Goal: Task Accomplishment & Management: Use online tool/utility

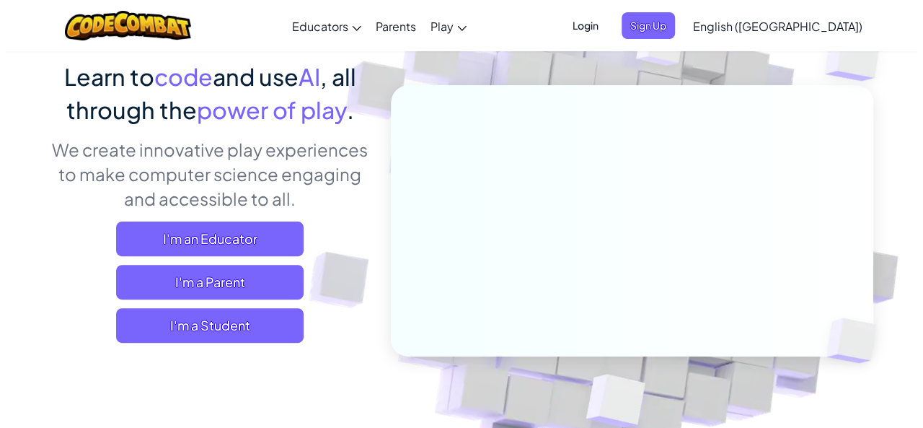
scroll to position [114, 0]
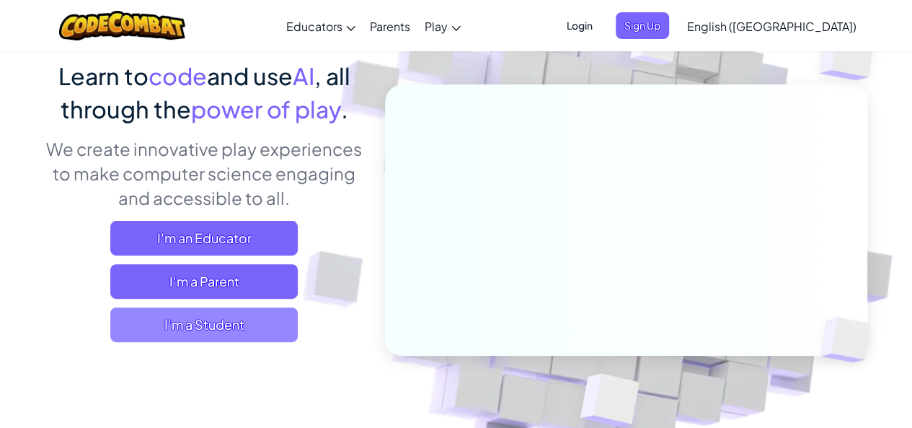
click at [185, 328] on span "I'm a Student" at bounding box center [204, 324] width 188 height 35
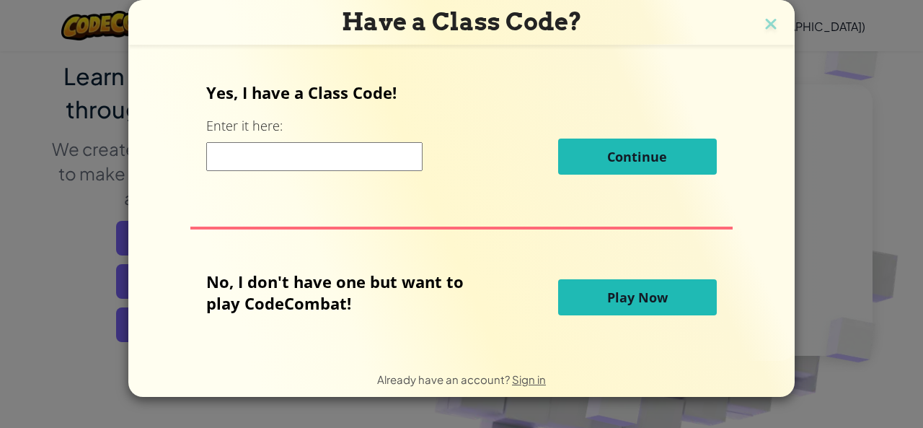
click at [648, 283] on button "Play Now" at bounding box center [637, 297] width 159 height 36
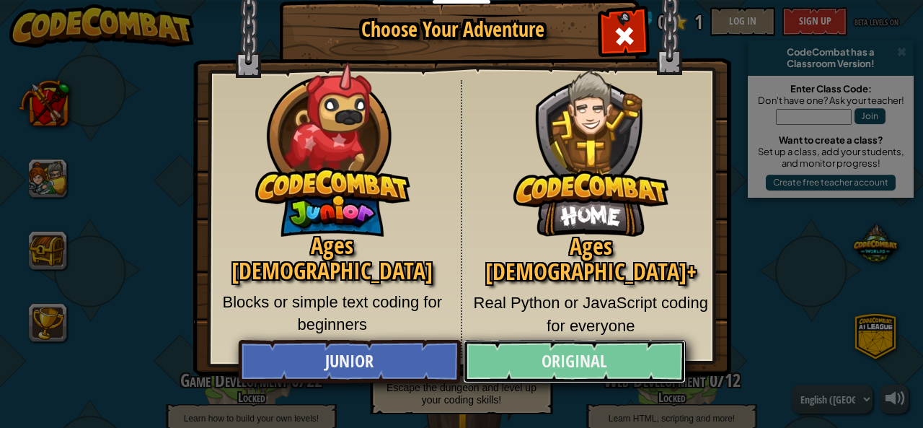
click at [565, 348] on link "Original" at bounding box center [574, 361] width 222 height 43
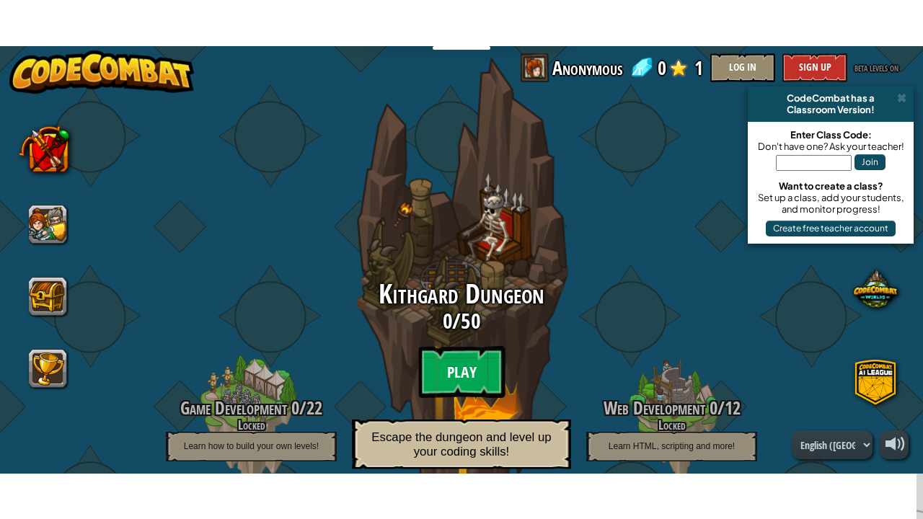
scroll to position [19, 0]
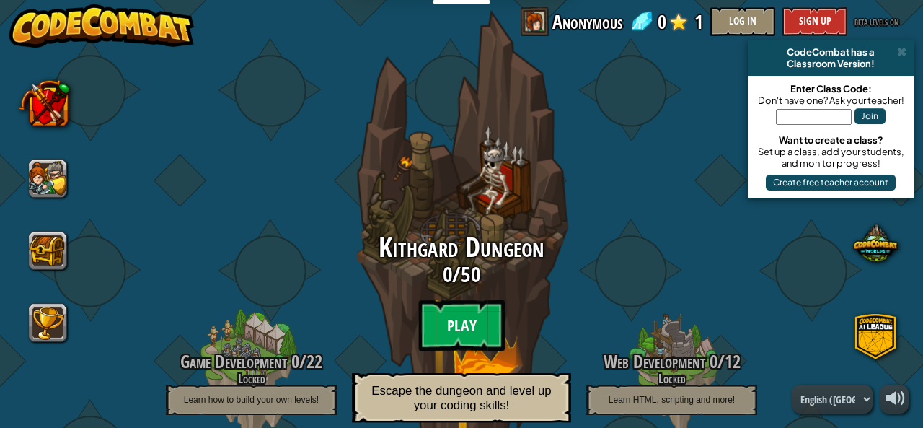
click at [442, 330] on btn "Play" at bounding box center [461, 325] width 87 height 52
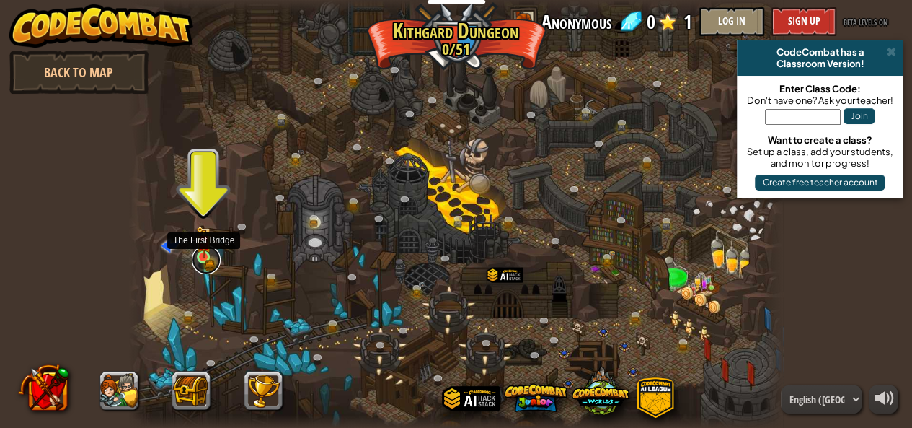
click at [202, 258] on link at bounding box center [206, 259] width 29 height 29
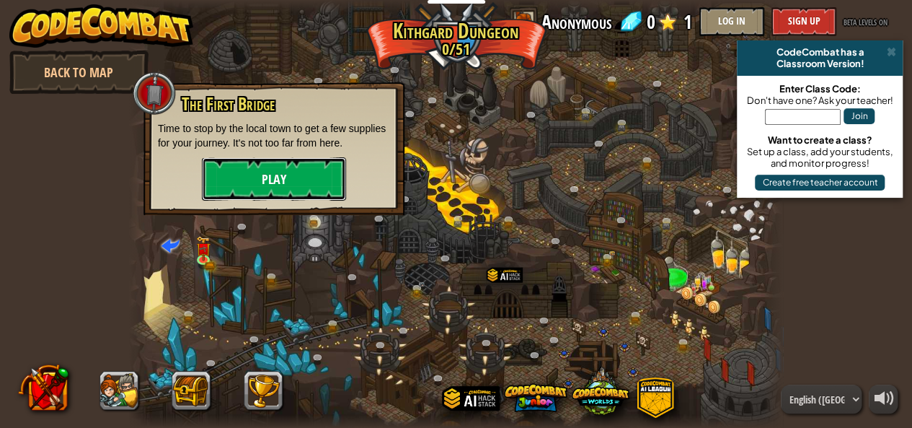
click at [265, 183] on button "Play" at bounding box center [274, 178] width 144 height 43
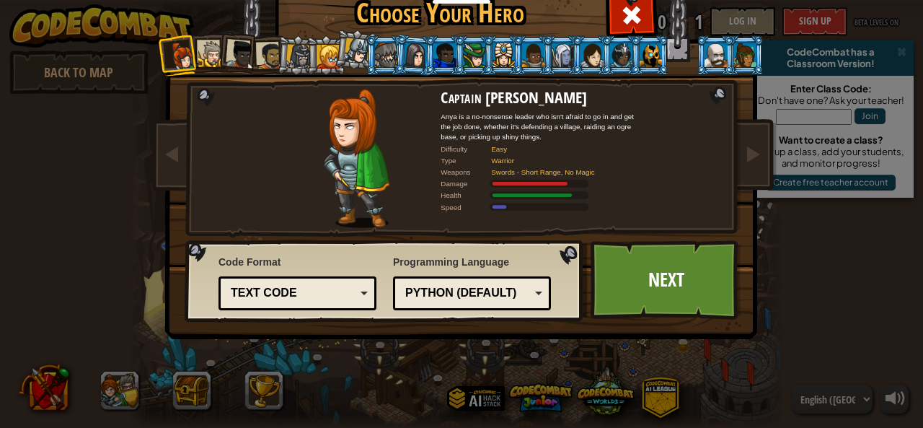
click at [359, 292] on div "Text code" at bounding box center [297, 293] width 139 height 22
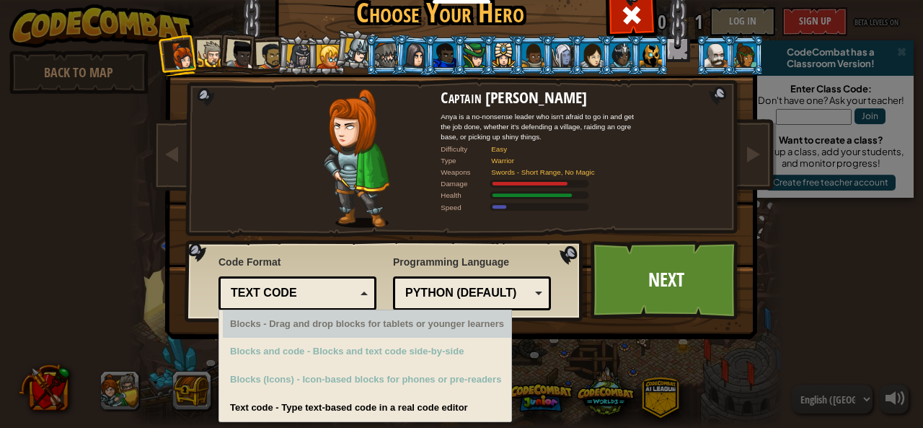
click at [525, 291] on div "Python (Default)" at bounding box center [471, 293] width 139 height 22
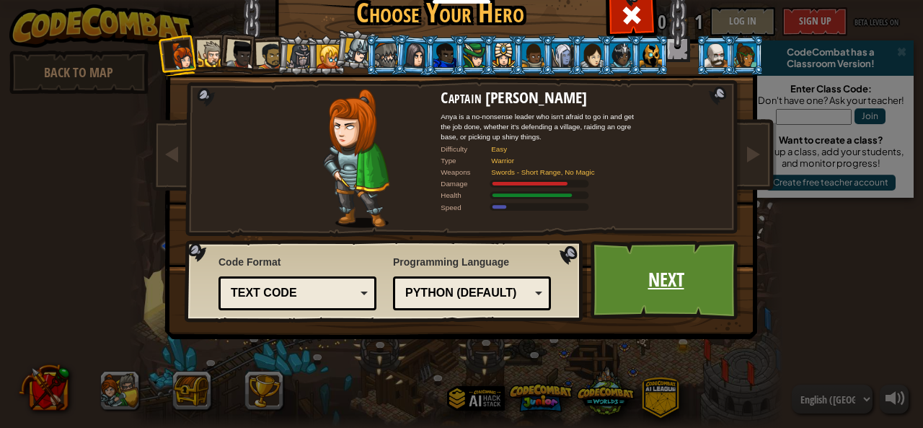
click at [673, 301] on link "Next" at bounding box center [666, 279] width 151 height 79
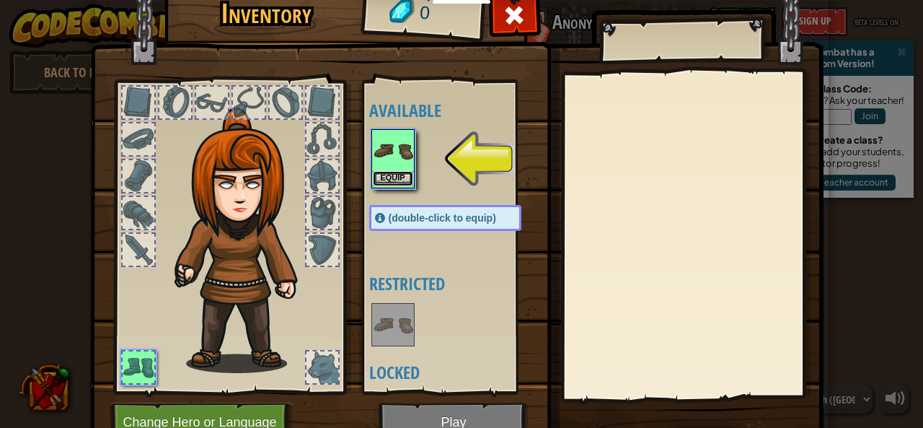
click at [393, 177] on button "Equip" at bounding box center [393, 178] width 40 height 15
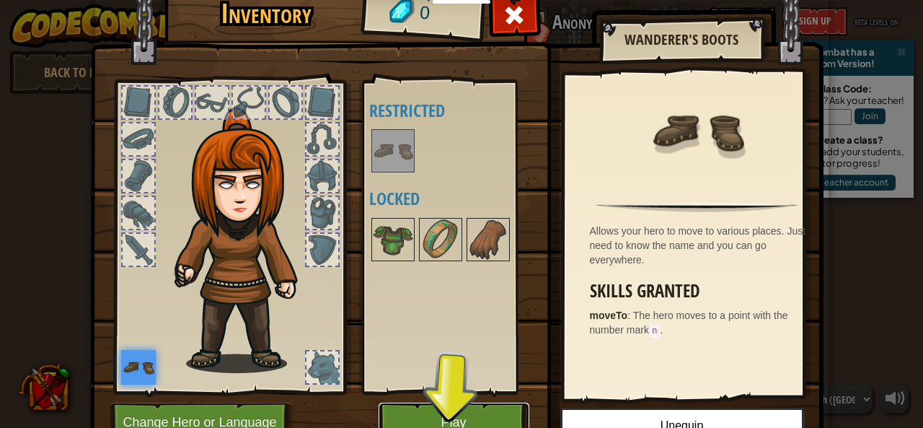
click at [466, 415] on button "Play" at bounding box center [454, 422] width 151 height 40
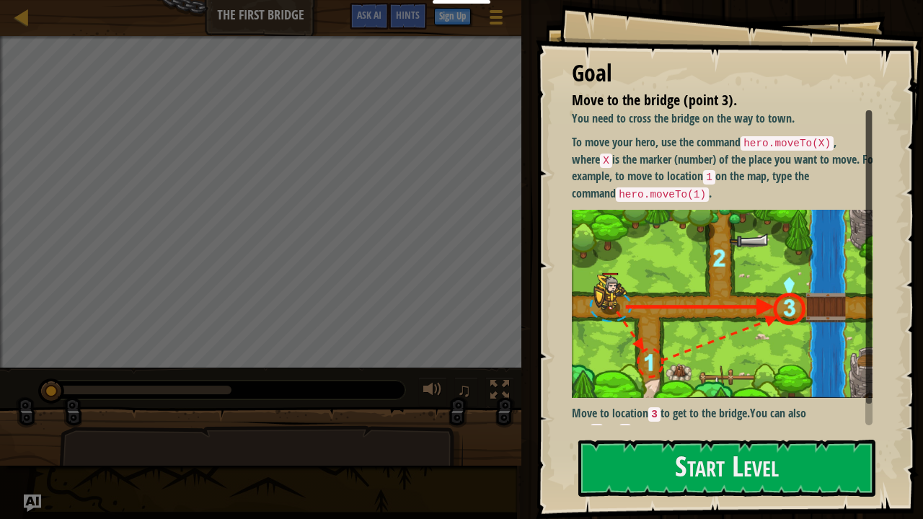
click at [643, 427] on div "Goal Move to the bridge (point 3). You need to cross the bridge on the way to t…" at bounding box center [729, 259] width 387 height 519
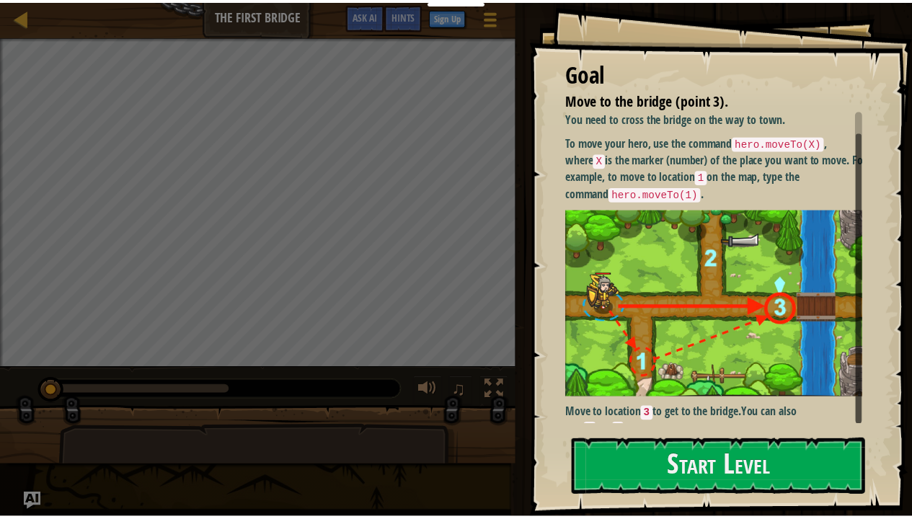
scroll to position [12, 0]
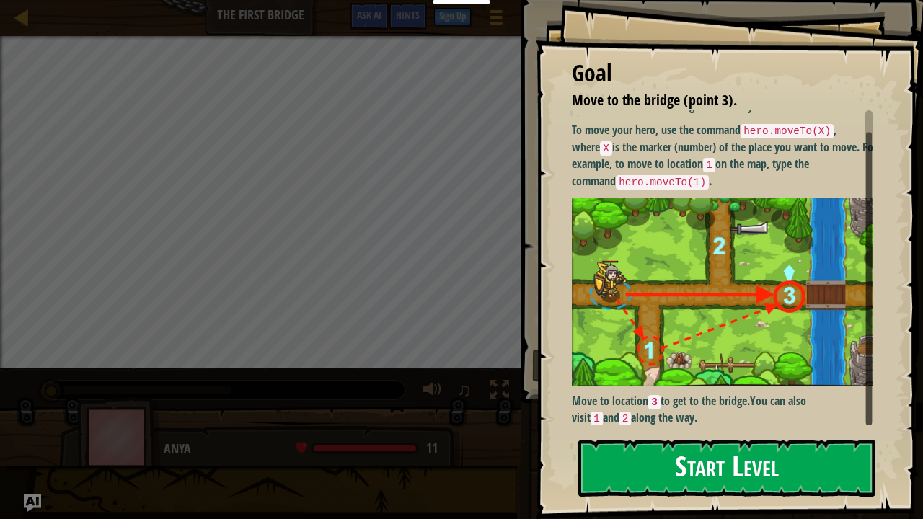
click at [717, 427] on button "Start Level" at bounding box center [726, 468] width 297 height 57
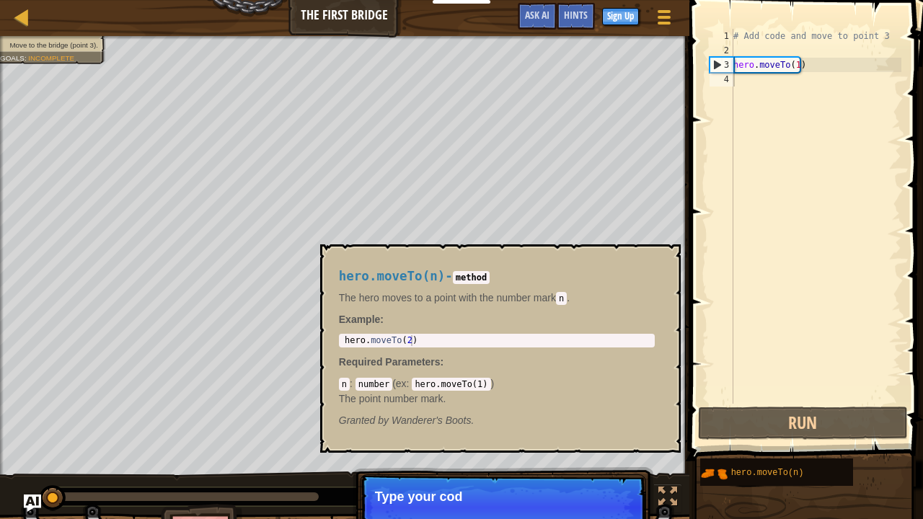
click at [717, 427] on img at bounding box center [713, 473] width 27 height 27
click at [796, 427] on span "hero.moveTo(n)" at bounding box center [767, 473] width 73 height 10
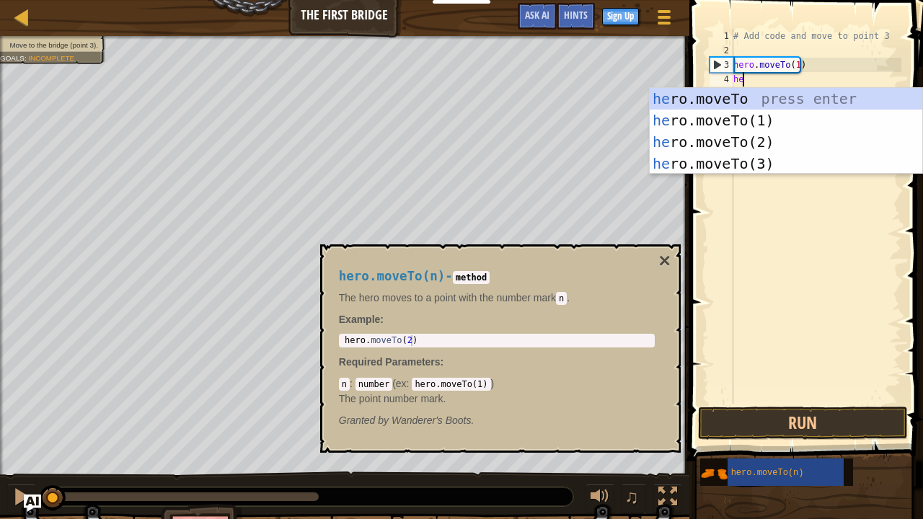
scroll to position [6, 0]
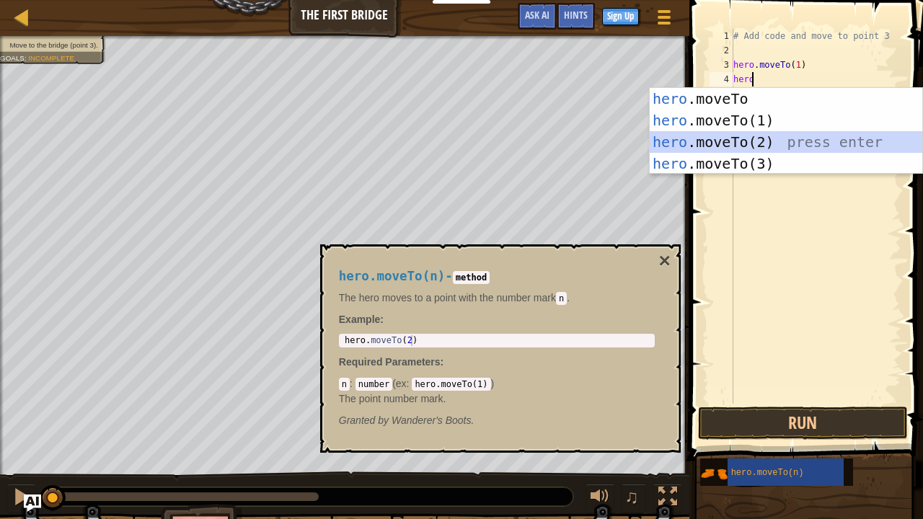
click at [720, 143] on div "hero .moveTo press enter hero .moveTo(1) press enter hero .moveTo(2) press ente…" at bounding box center [786, 153] width 273 height 130
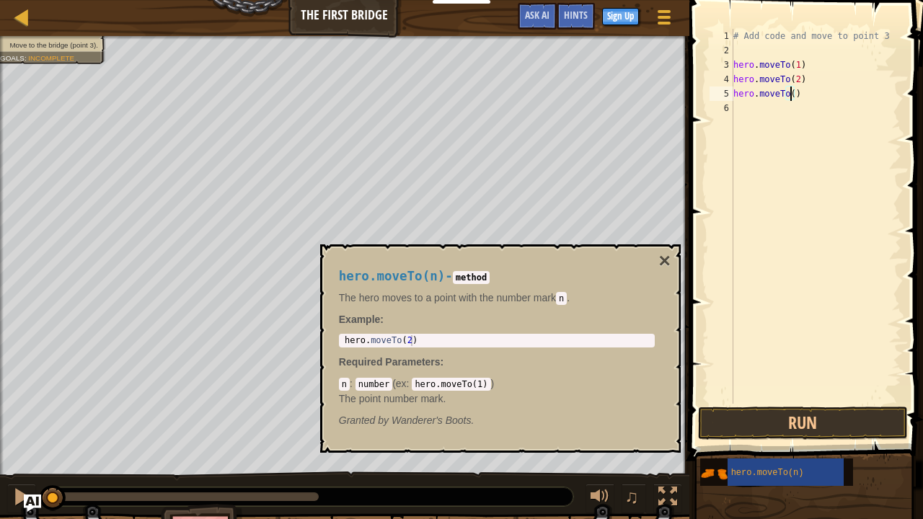
scroll to position [6, 4]
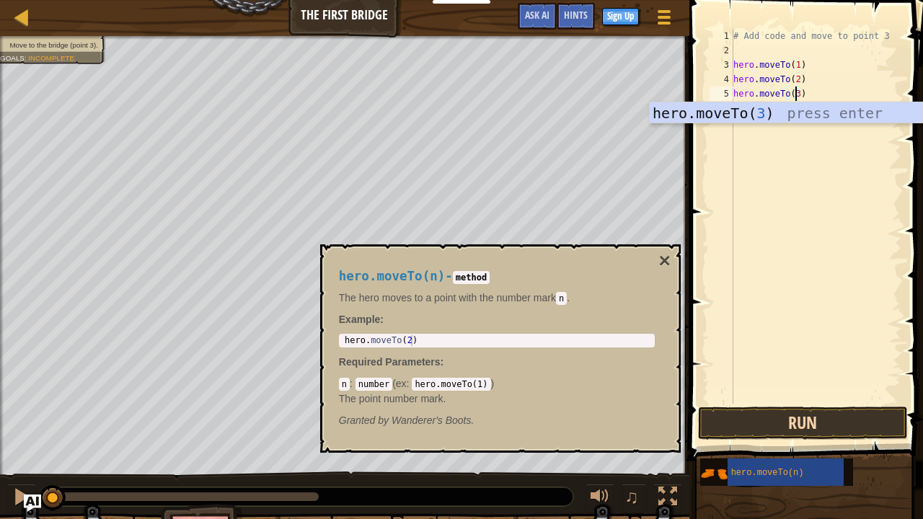
type textarea "hero.moveTo(3)"
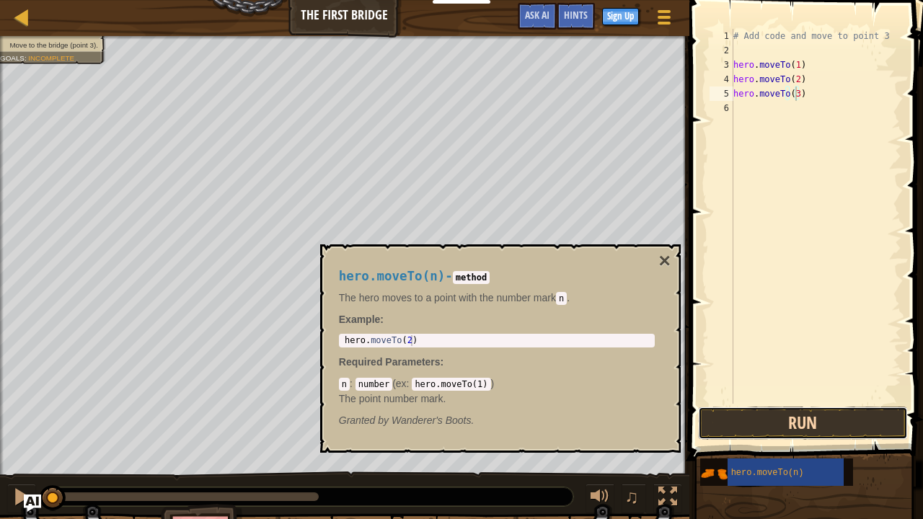
click at [760, 427] on button "Run" at bounding box center [803, 423] width 210 height 33
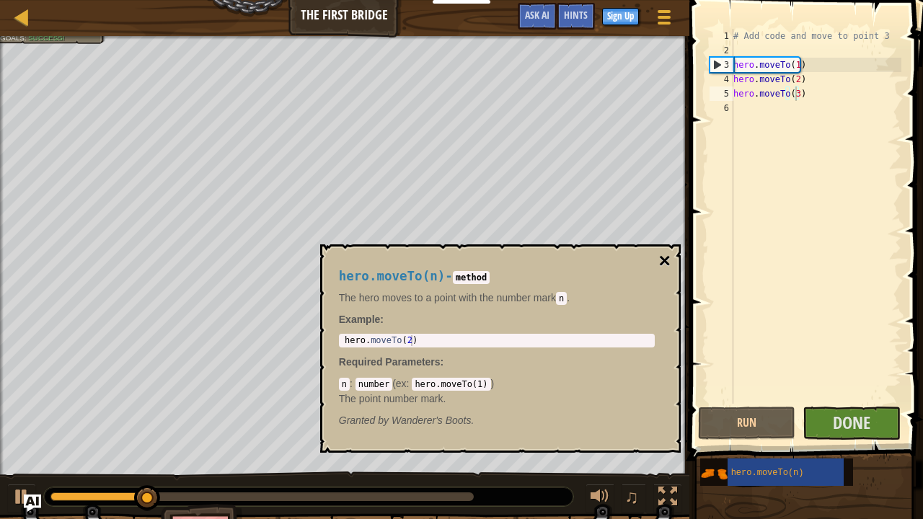
click at [664, 258] on button "×" at bounding box center [665, 261] width 12 height 20
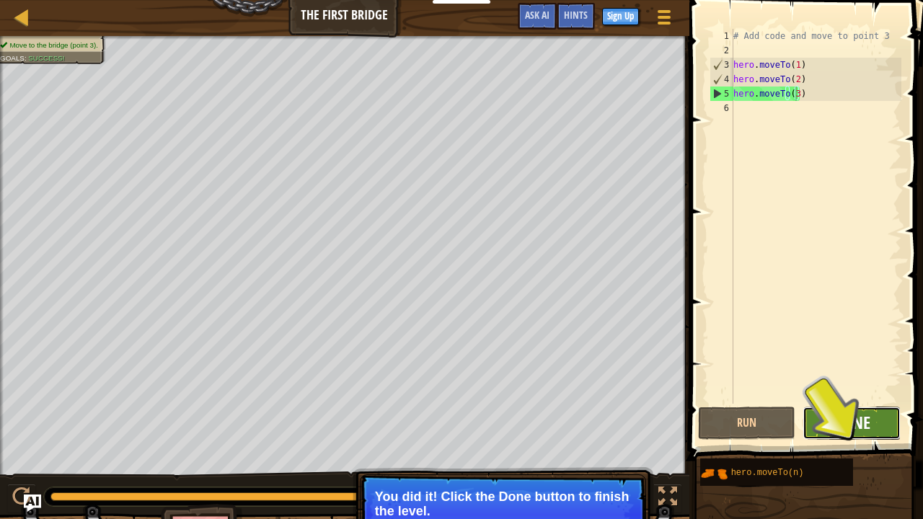
click at [844, 427] on span "Done" at bounding box center [852, 422] width 38 height 23
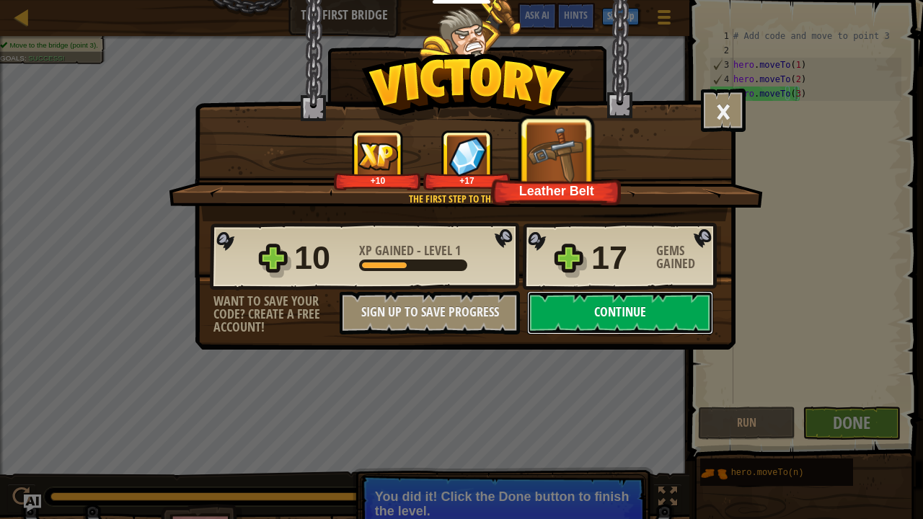
click at [586, 326] on button "Continue" at bounding box center [620, 312] width 186 height 43
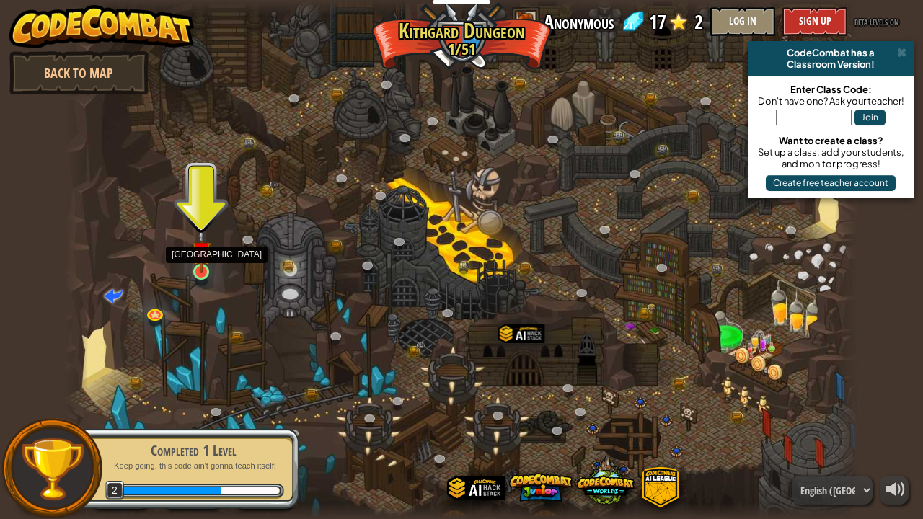
click at [192, 271] on img at bounding box center [201, 251] width 19 height 45
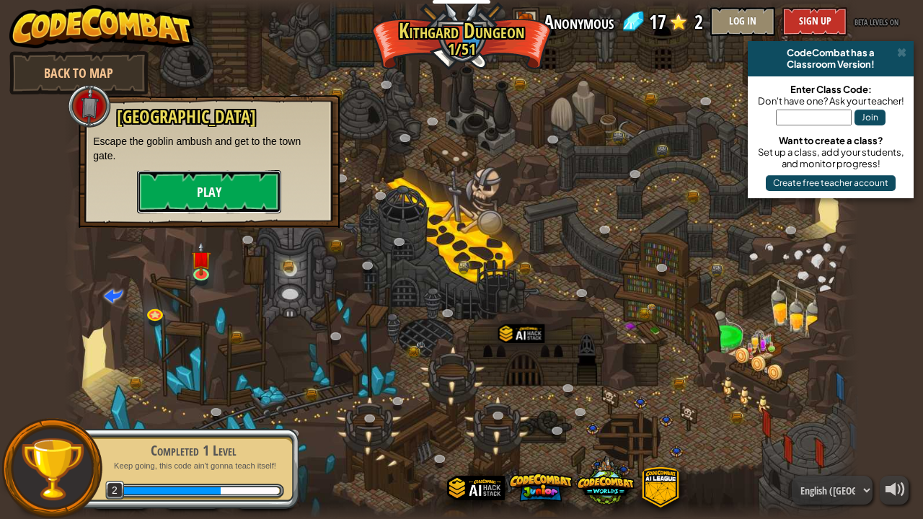
click at [206, 189] on button "Play" at bounding box center [209, 191] width 144 height 43
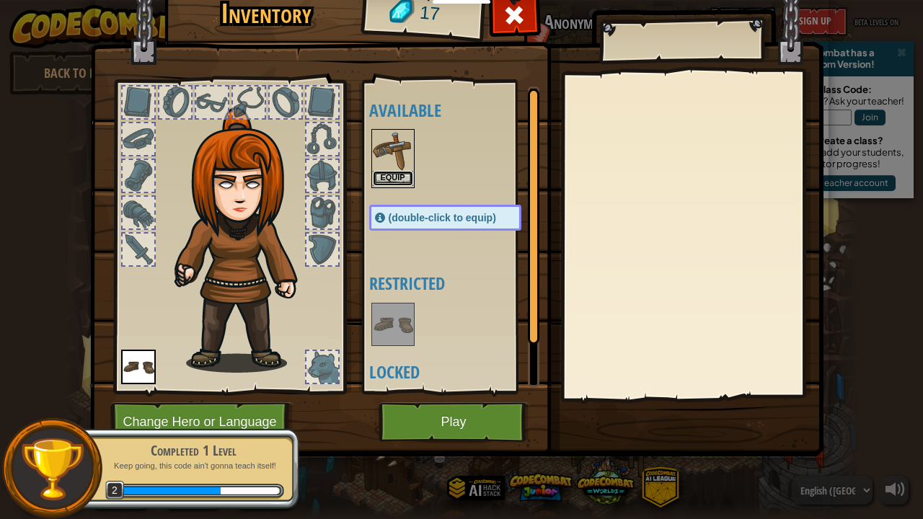
click at [394, 172] on button "Equip" at bounding box center [393, 178] width 40 height 15
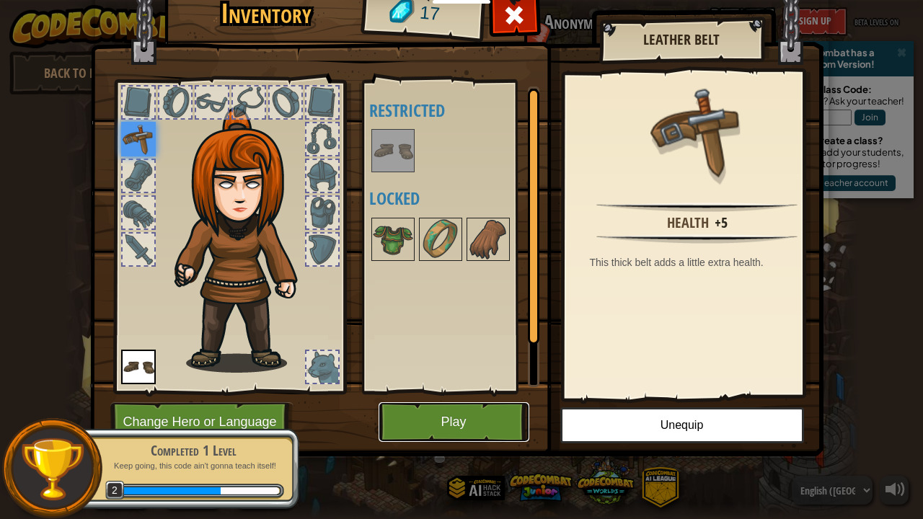
click at [447, 413] on button "Play" at bounding box center [454, 422] width 151 height 40
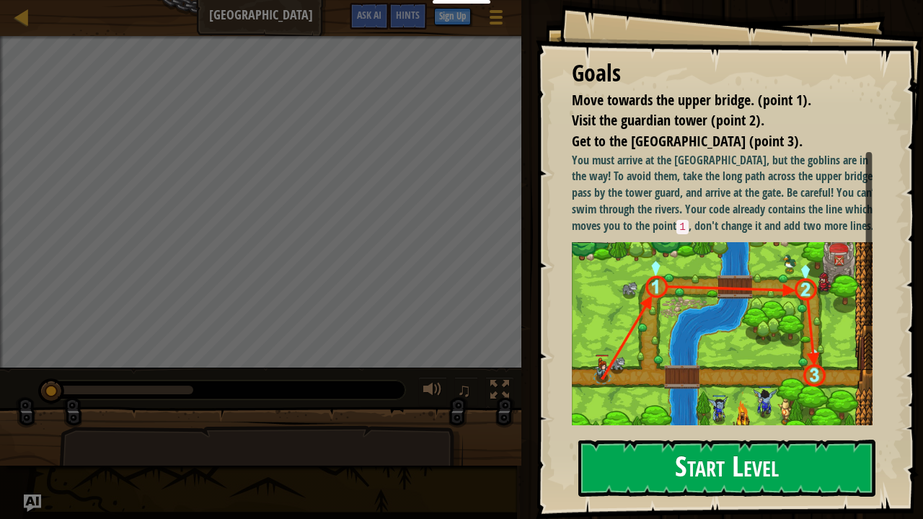
click at [723, 427] on button "Start Level" at bounding box center [726, 468] width 297 height 57
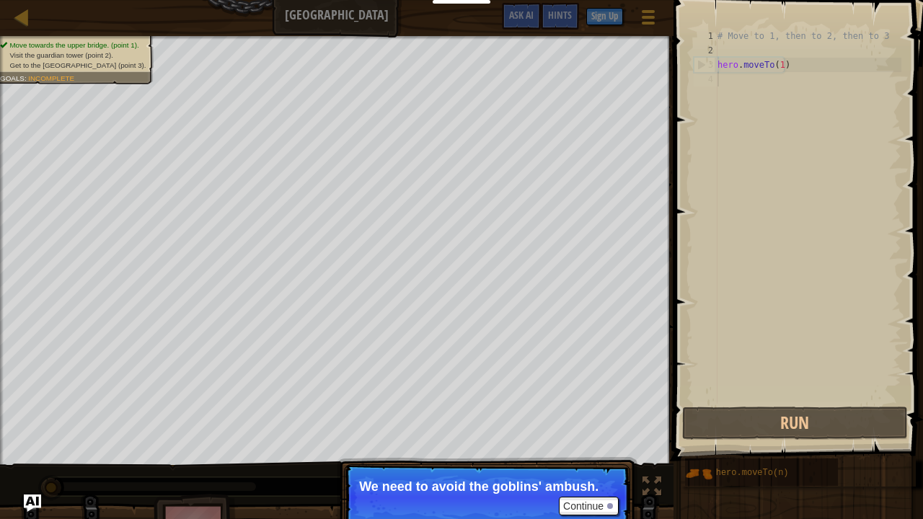
click at [777, 104] on div "# Move to 1, then to 2, then to 3 hero . moveTo ( 1 )" at bounding box center [808, 231] width 187 height 404
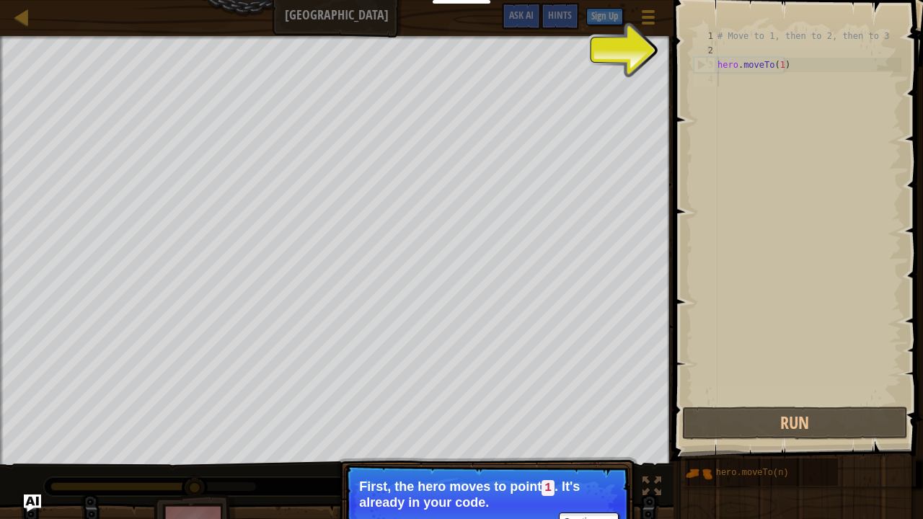
click at [578, 427] on p "First, the hero moves to point 1 . It's already in your code." at bounding box center [487, 495] width 256 height 30
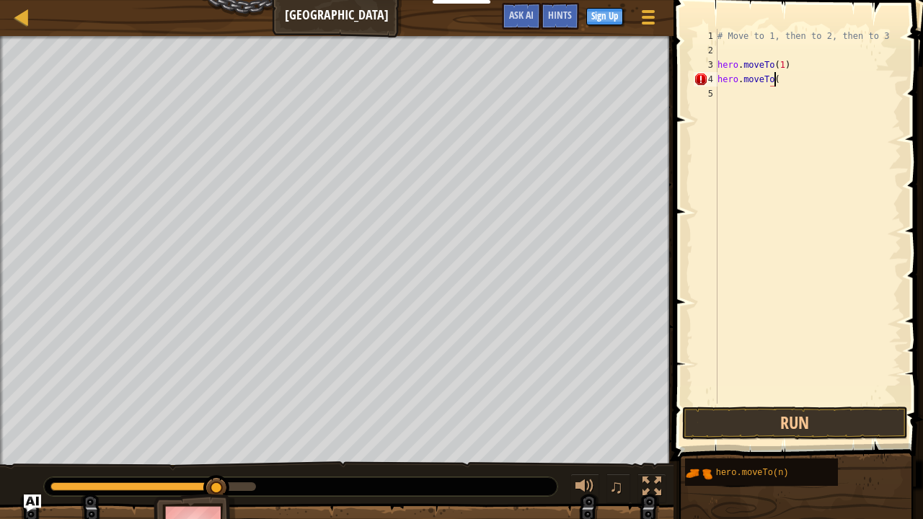
scroll to position [6, 4]
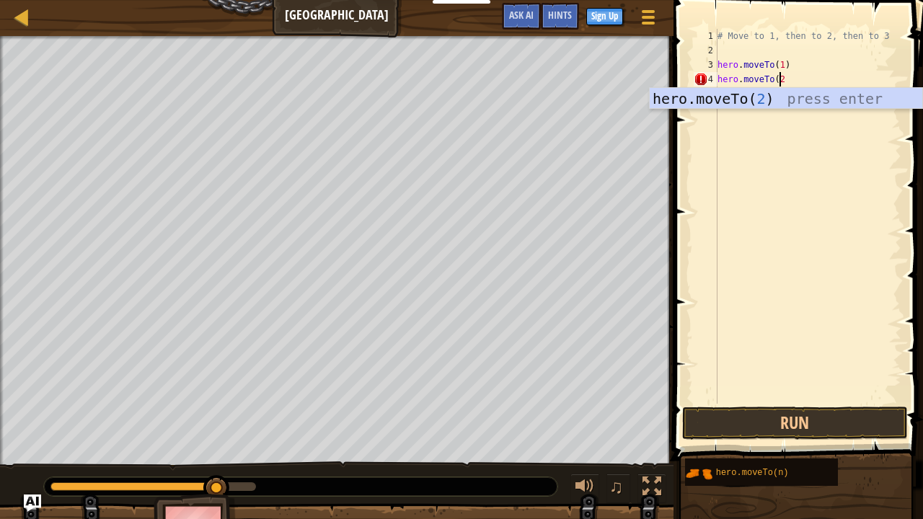
type textarea "hero.moveTo(2)"
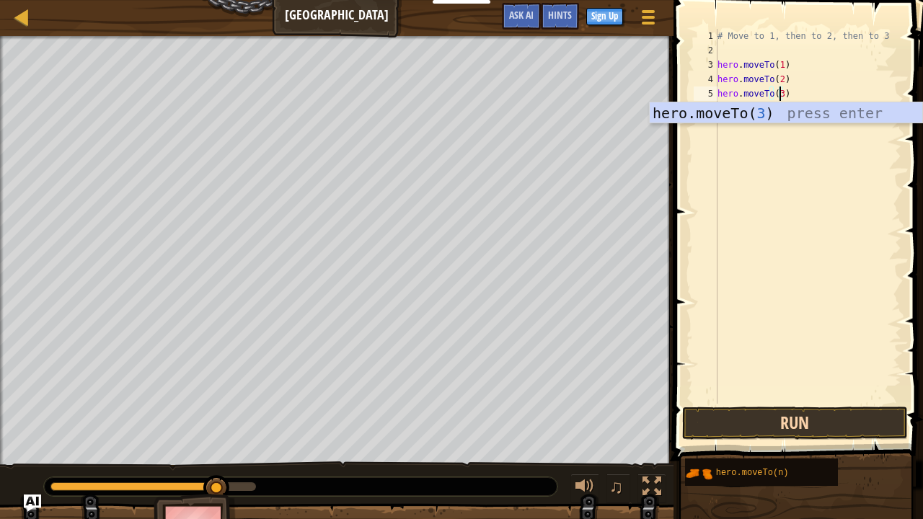
type textarea "hero.moveTo(3)"
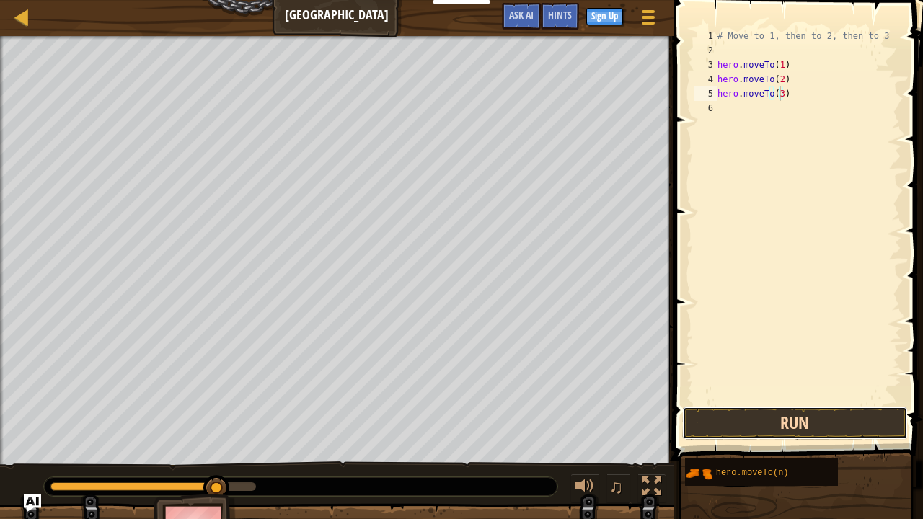
click at [753, 418] on button "Run" at bounding box center [794, 423] width 225 height 33
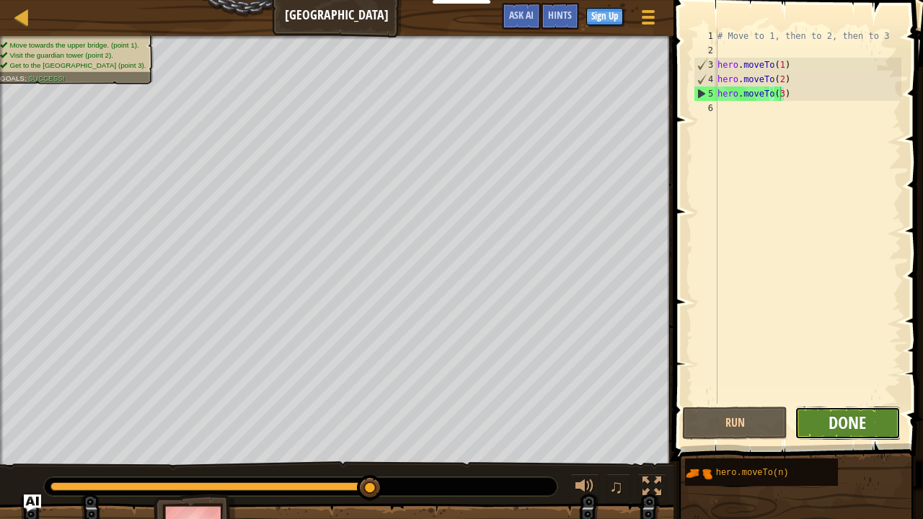
click at [834, 418] on span "Done" at bounding box center [848, 422] width 38 height 23
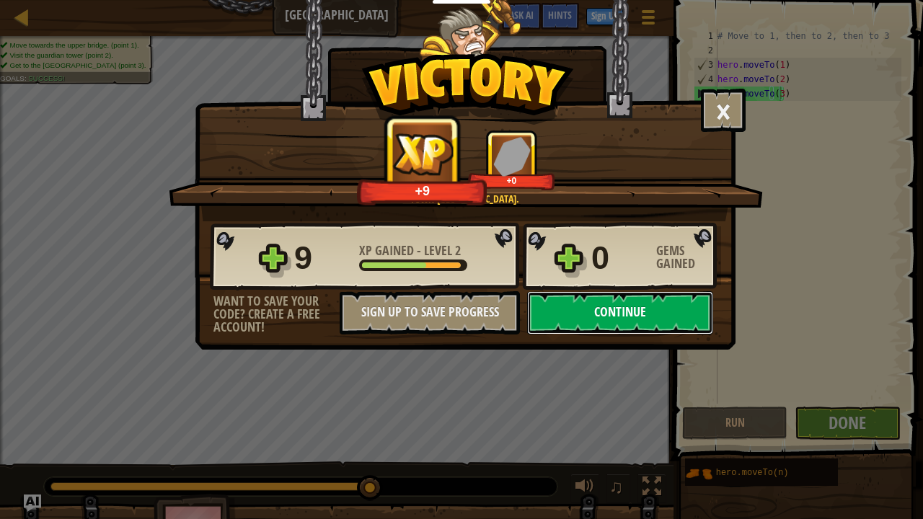
click at [651, 323] on button "Continue" at bounding box center [620, 312] width 186 height 43
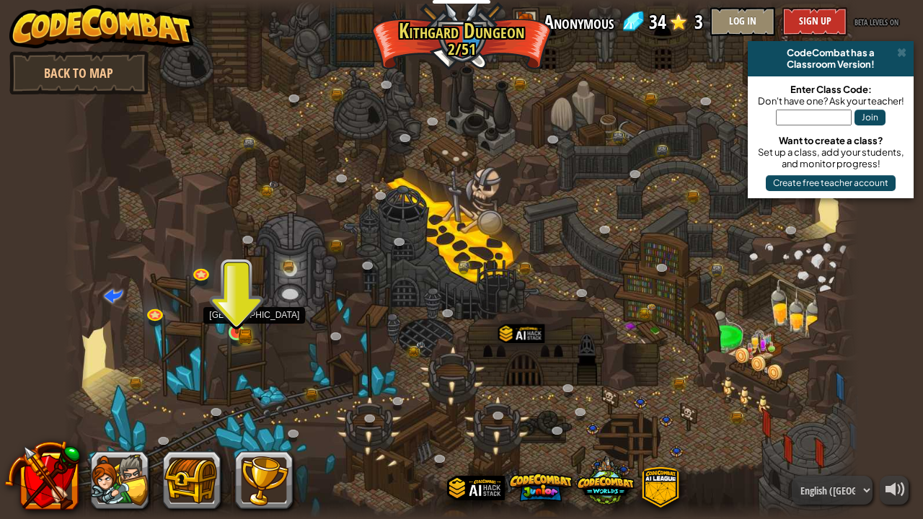
click at [229, 324] on img at bounding box center [236, 312] width 19 height 43
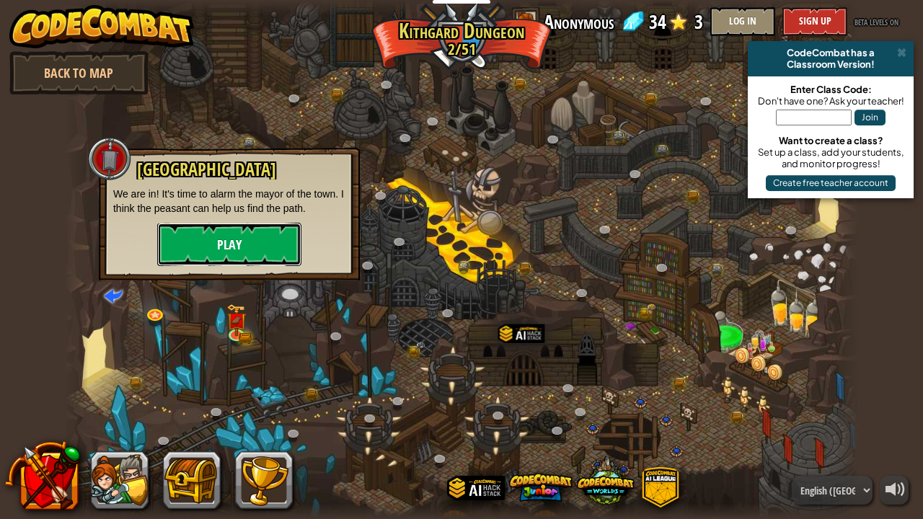
click at [229, 231] on button "Play" at bounding box center [229, 244] width 144 height 43
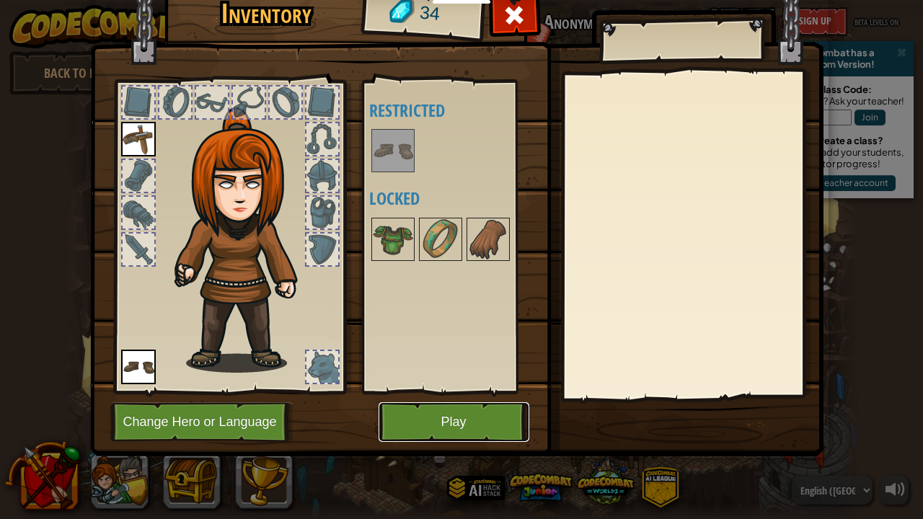
click at [446, 427] on button "Play" at bounding box center [454, 422] width 151 height 40
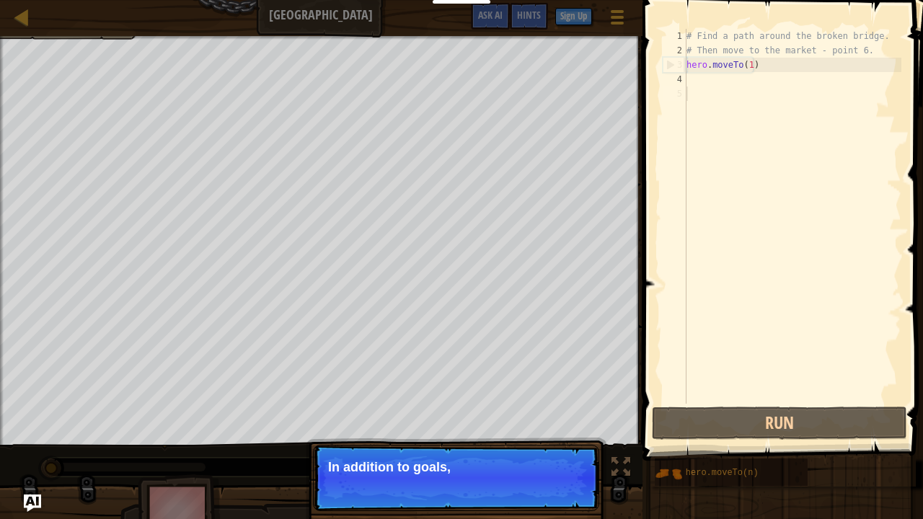
drag, startPoint x: 806, startPoint y: 467, endPoint x: 858, endPoint y: 405, distance: 81.0
click at [858, 405] on div "Hints 1 2 3 4 5 # Find a path around the broken bridge. # Then move to the mark…" at bounding box center [780, 256] width 285 height 512
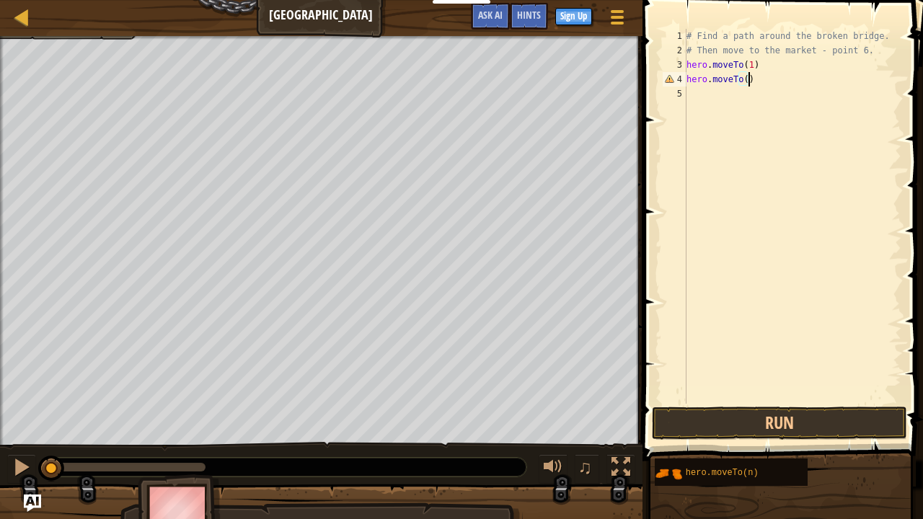
scroll to position [6, 4]
type textarea "hero.moveTo(2)"
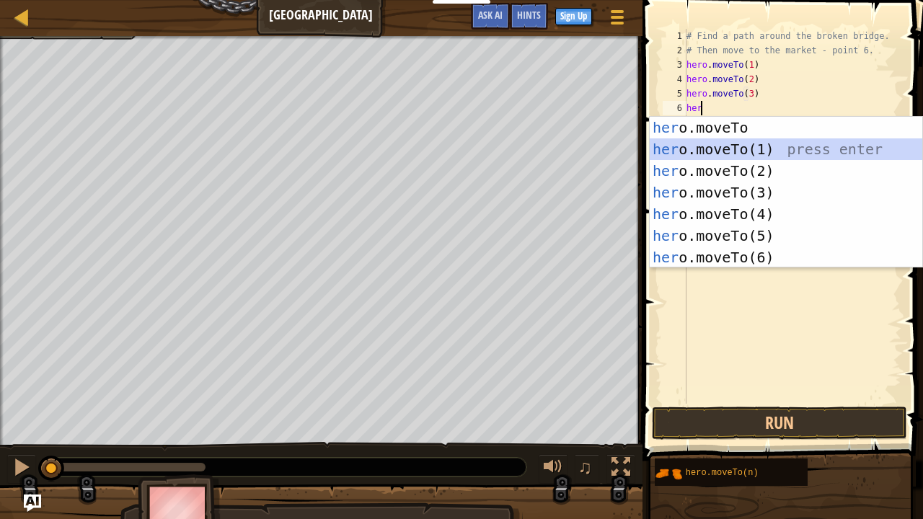
scroll to position [6, 0]
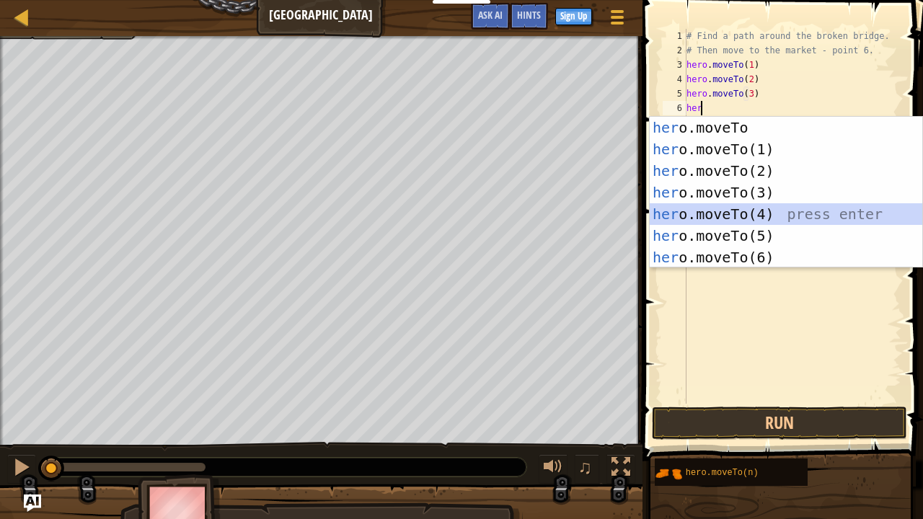
type textarea "hero.moveTo(4)"
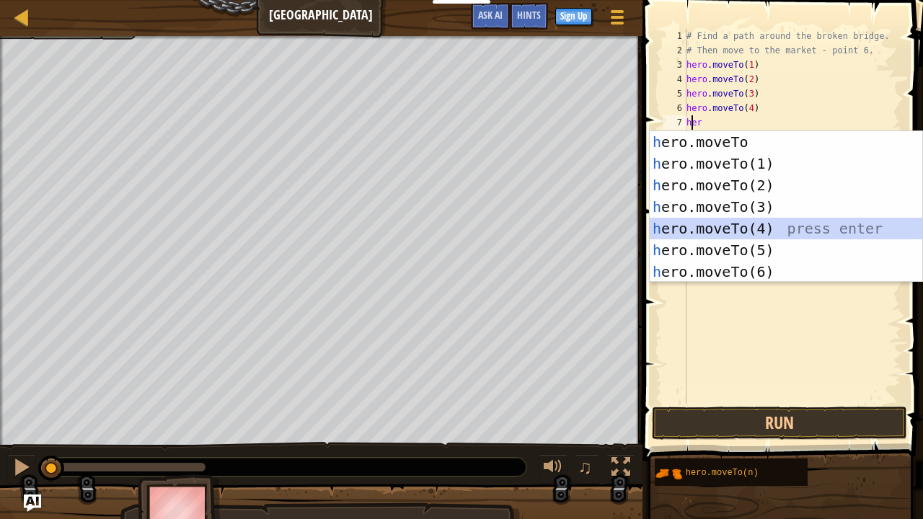
type textarea "hero.moveTo(4)"
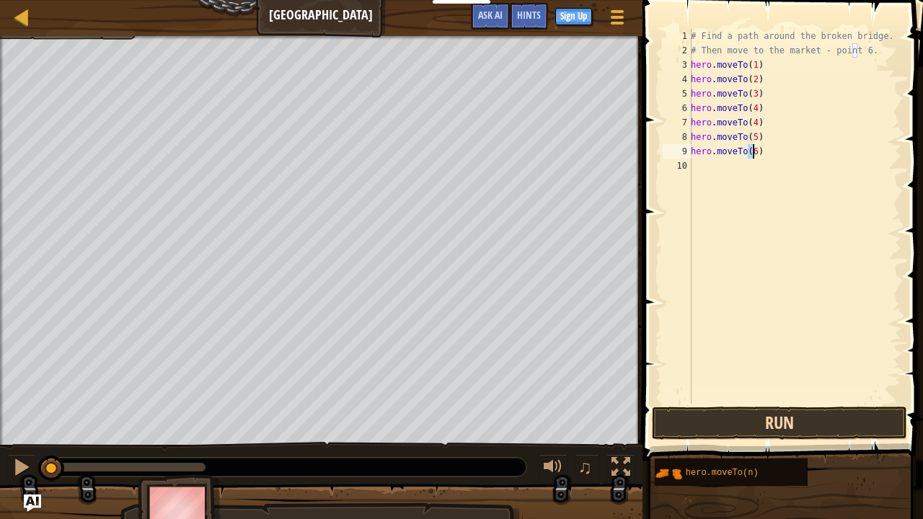
type textarea "hero.moveTo(6)"
click at [775, 414] on button "Run" at bounding box center [779, 423] width 255 height 33
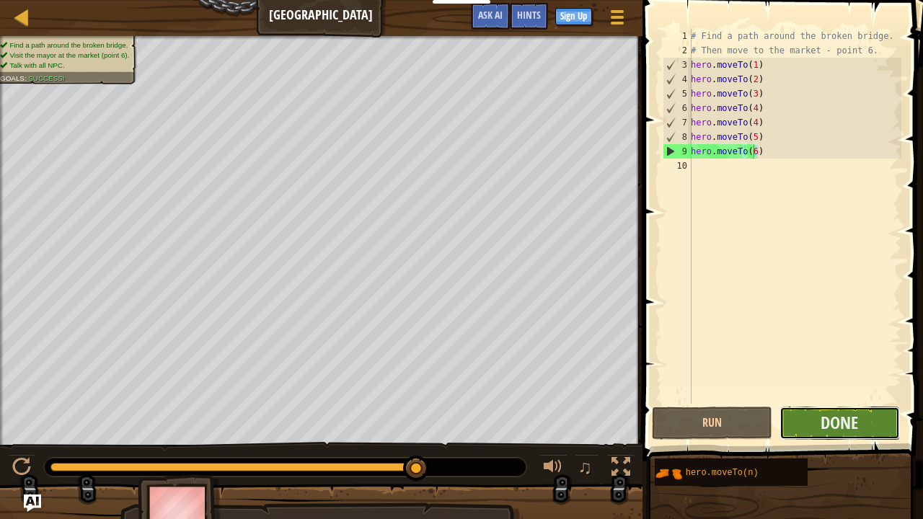
click at [793, 427] on button "Done" at bounding box center [840, 423] width 120 height 33
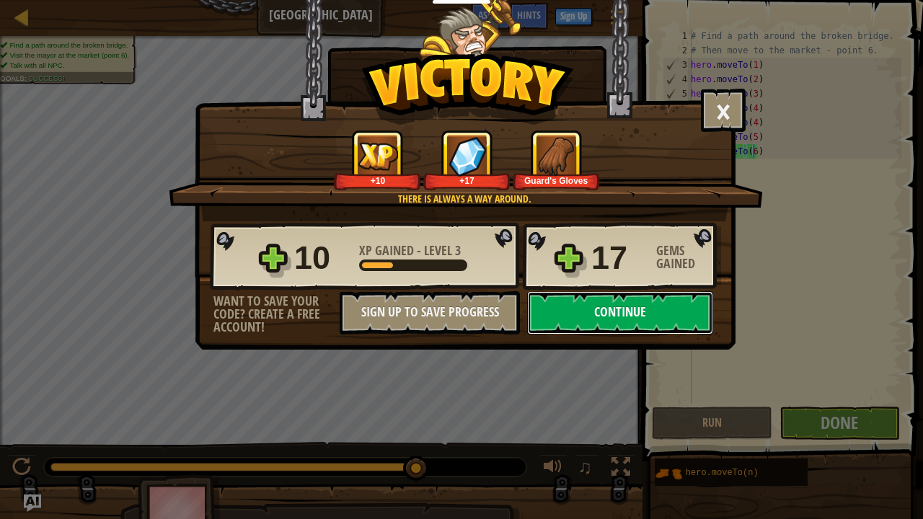
click at [651, 317] on button "Continue" at bounding box center [620, 312] width 186 height 43
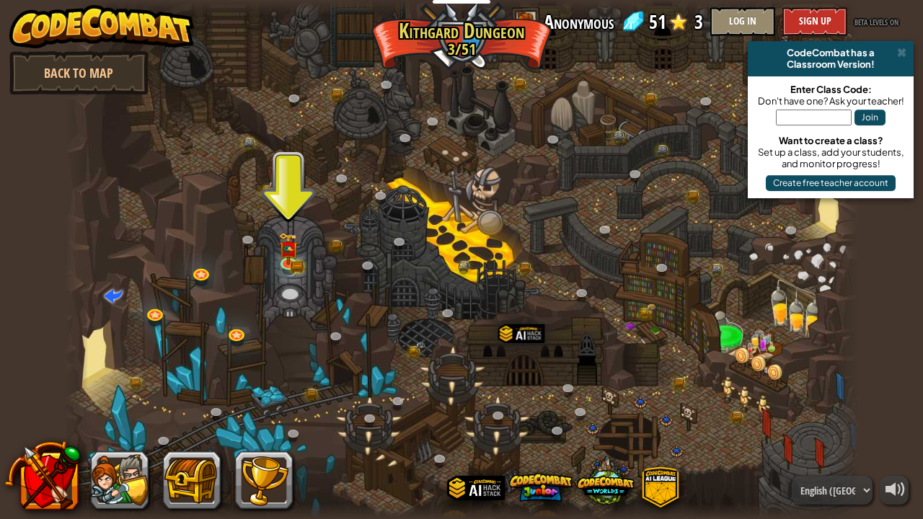
click at [284, 298] on div at bounding box center [461, 259] width 795 height 519
click at [286, 222] on div at bounding box center [461, 259] width 795 height 519
click at [283, 257] on img at bounding box center [288, 240] width 19 height 43
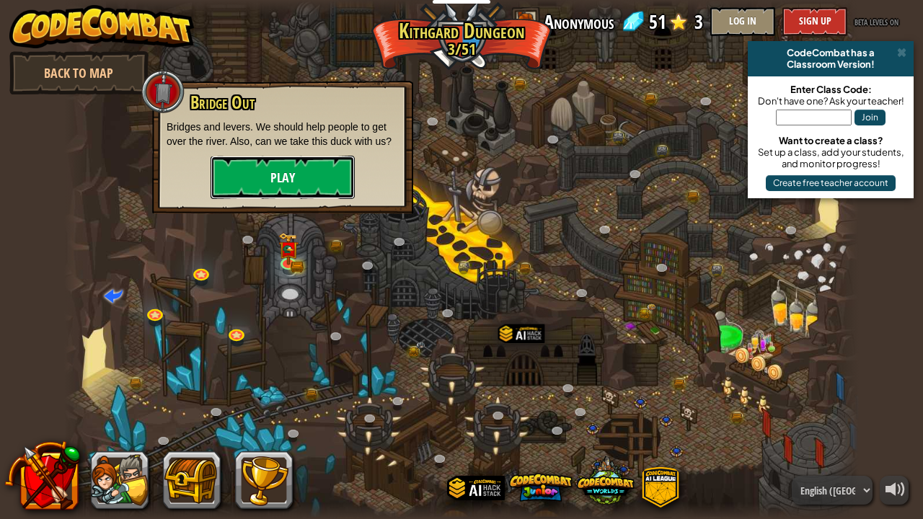
click at [301, 177] on button "Play" at bounding box center [283, 177] width 144 height 43
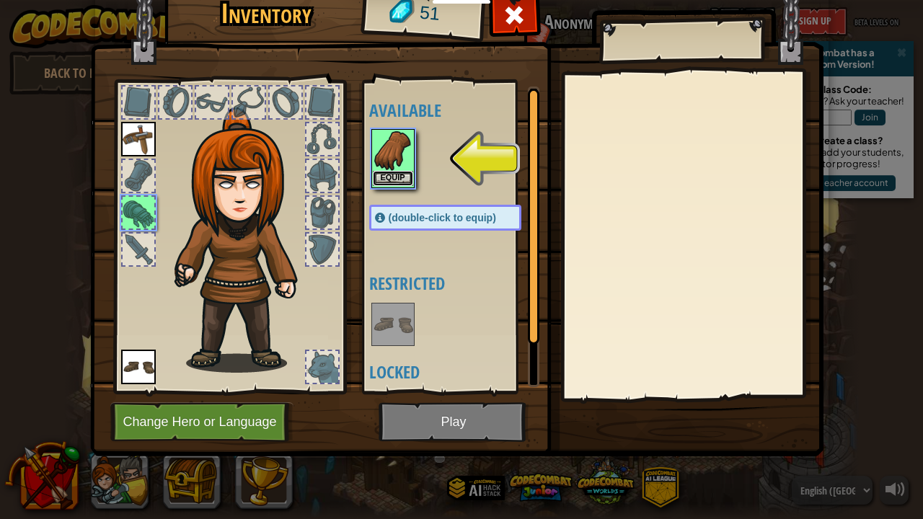
click at [382, 171] on button "Equip" at bounding box center [393, 178] width 40 height 15
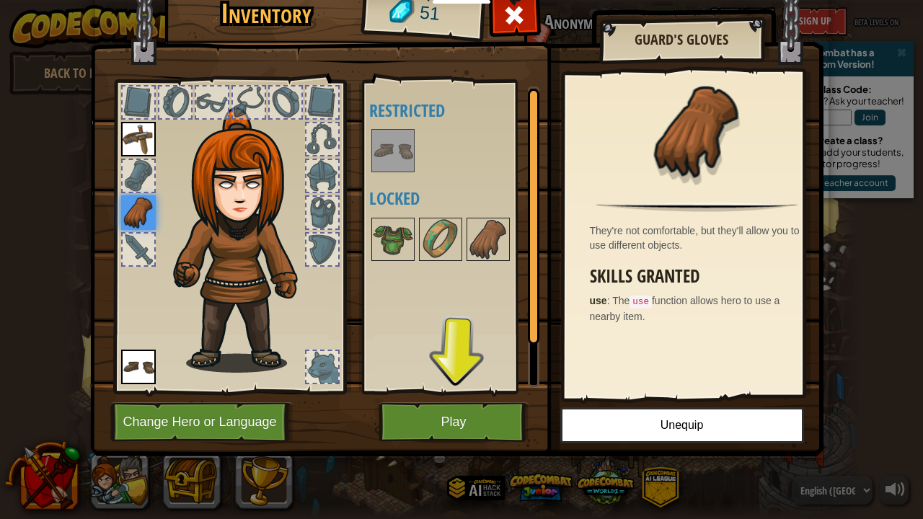
click at [493, 401] on img at bounding box center [457, 195] width 734 height 524
click at [389, 159] on img at bounding box center [393, 151] width 40 height 40
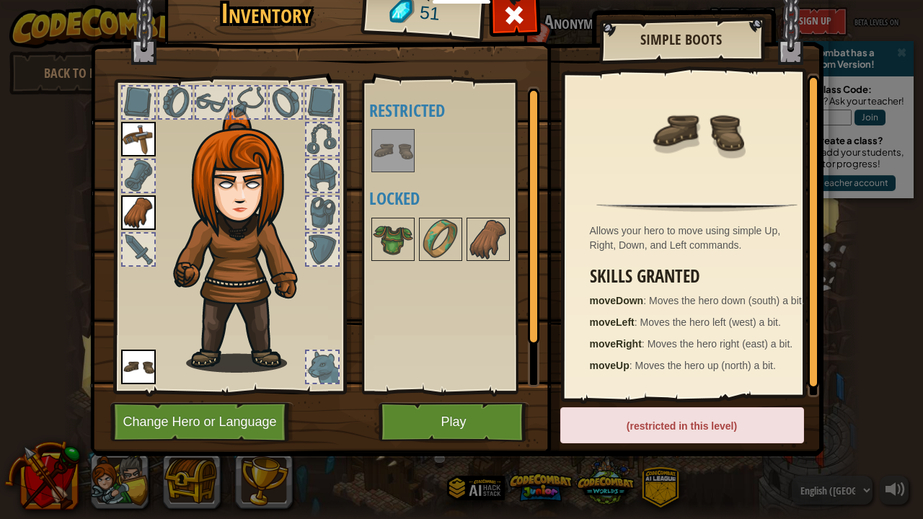
scroll to position [4, 0]
click at [389, 235] on img at bounding box center [393, 239] width 40 height 40
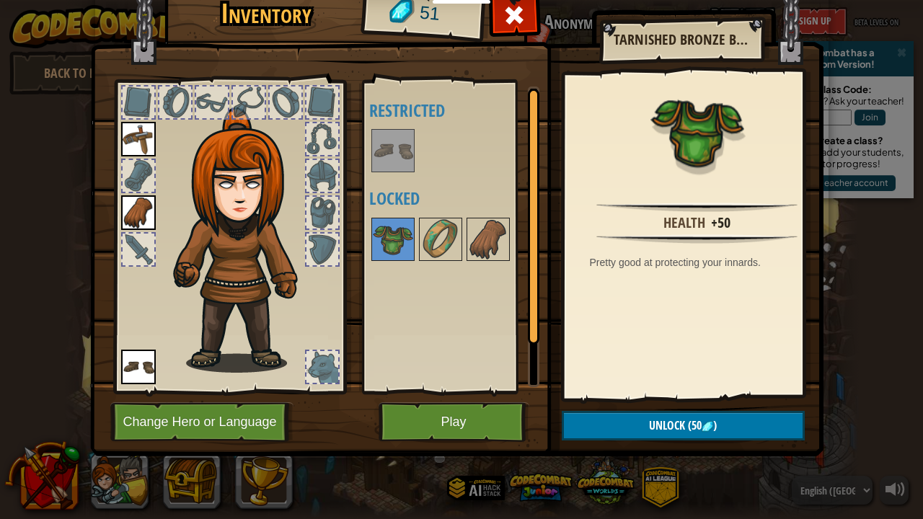
click at [389, 159] on img at bounding box center [393, 151] width 40 height 40
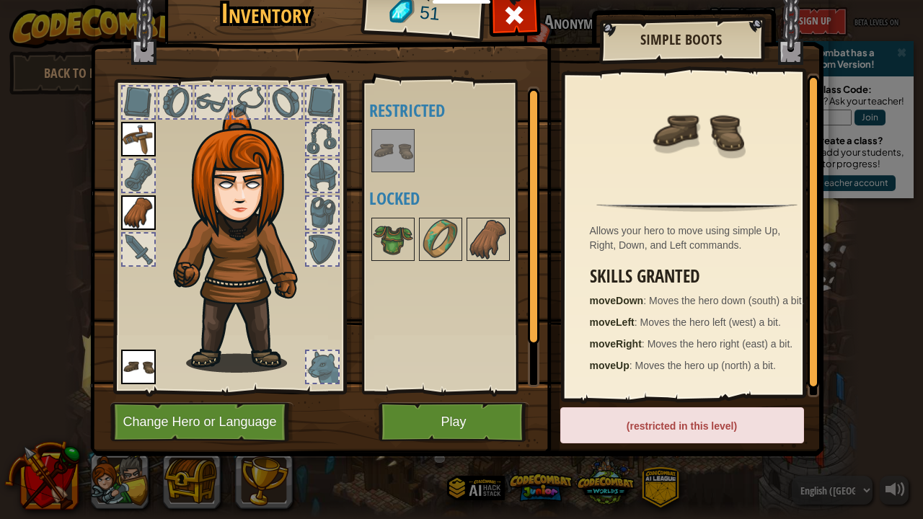
click at [146, 219] on img at bounding box center [138, 212] width 35 height 35
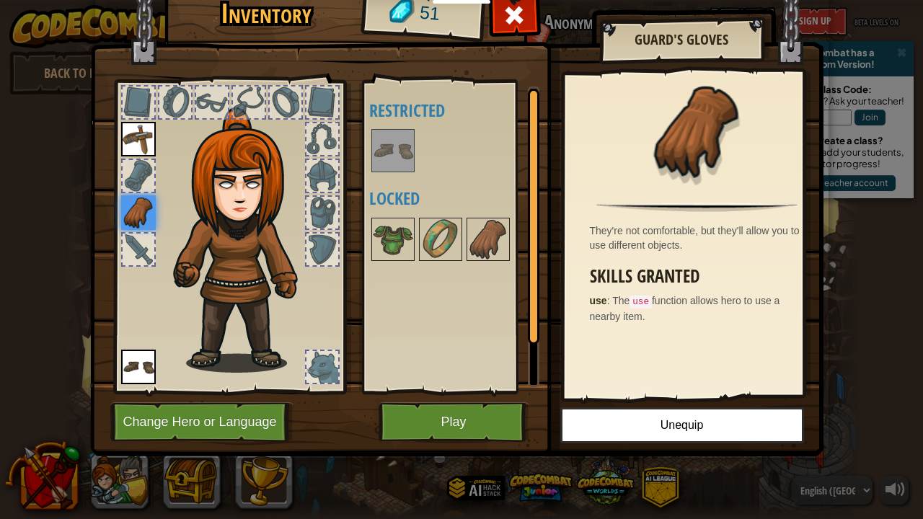
click at [128, 137] on img at bounding box center [138, 139] width 35 height 35
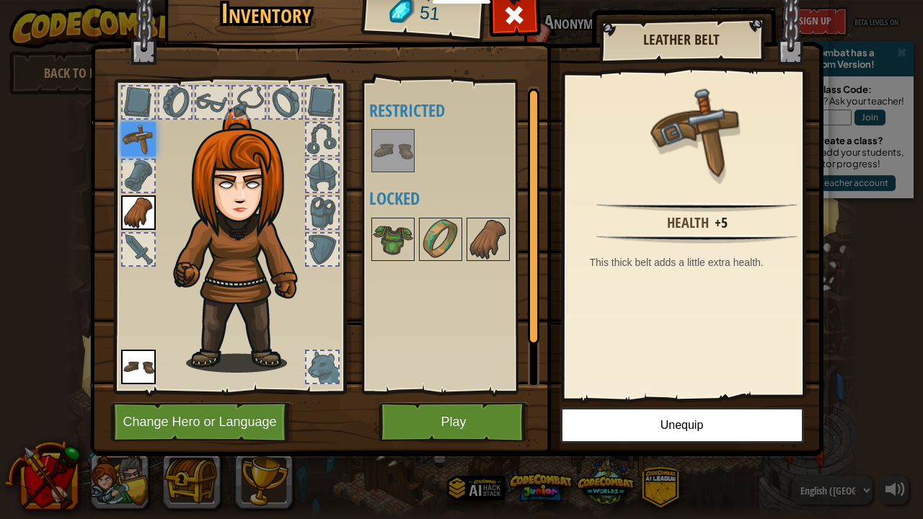
click at [137, 208] on img at bounding box center [138, 212] width 35 height 35
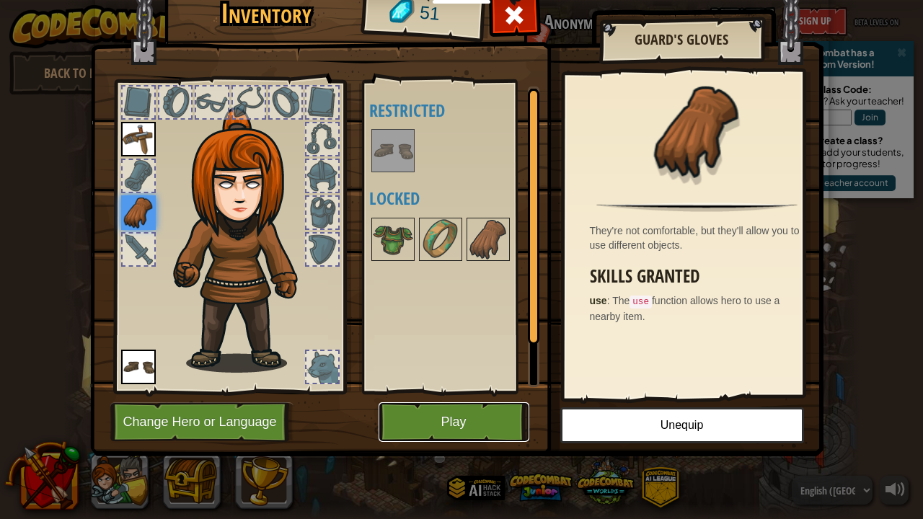
click at [421, 402] on button "Play" at bounding box center [454, 422] width 151 height 40
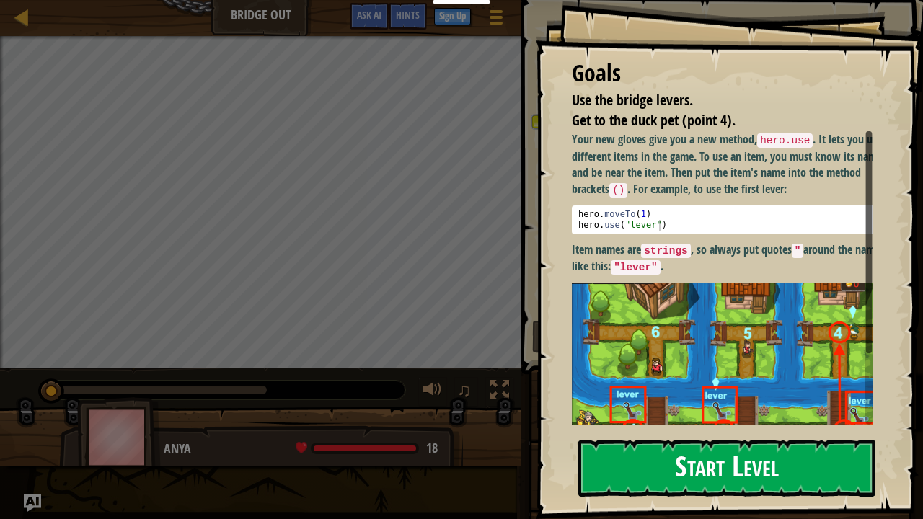
click at [740, 427] on button "Start Level" at bounding box center [726, 468] width 297 height 57
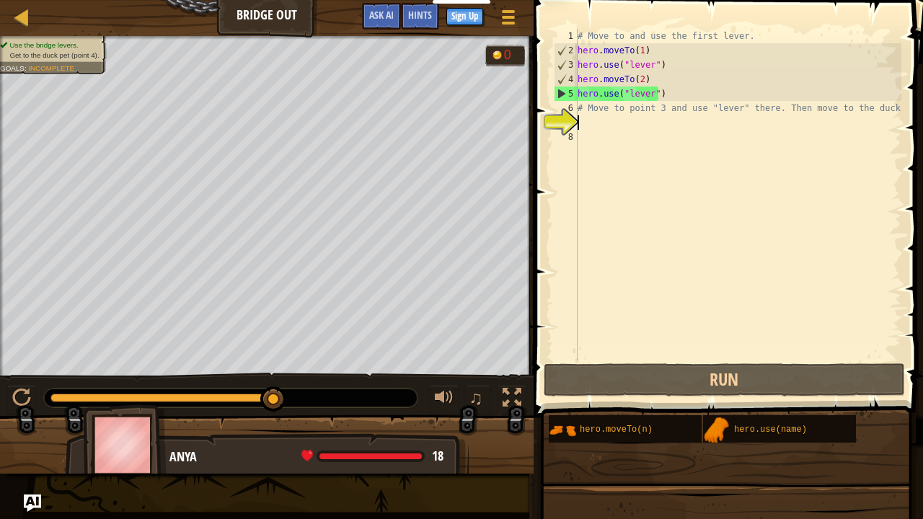
click at [602, 129] on div "# Move to and use the first lever. hero . moveTo ( 1 ) hero . use ( "lever" ) h…" at bounding box center [738, 209] width 327 height 361
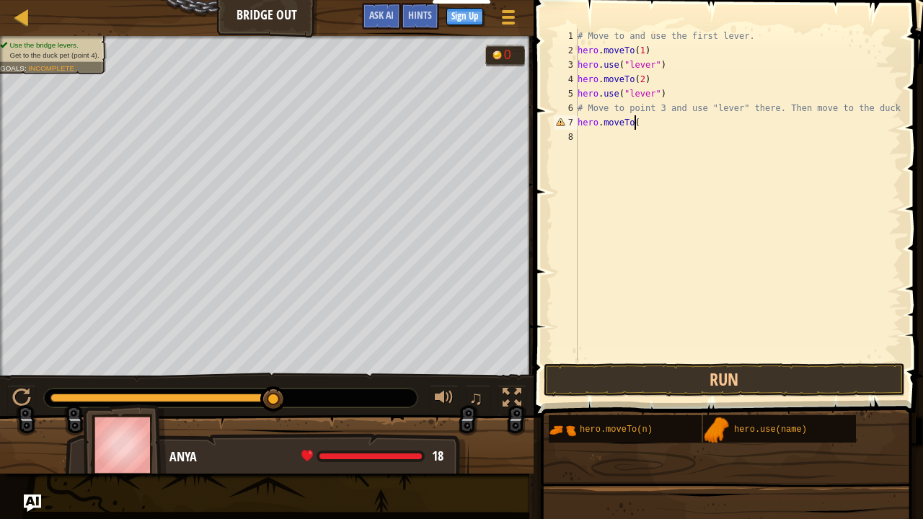
scroll to position [6, 4]
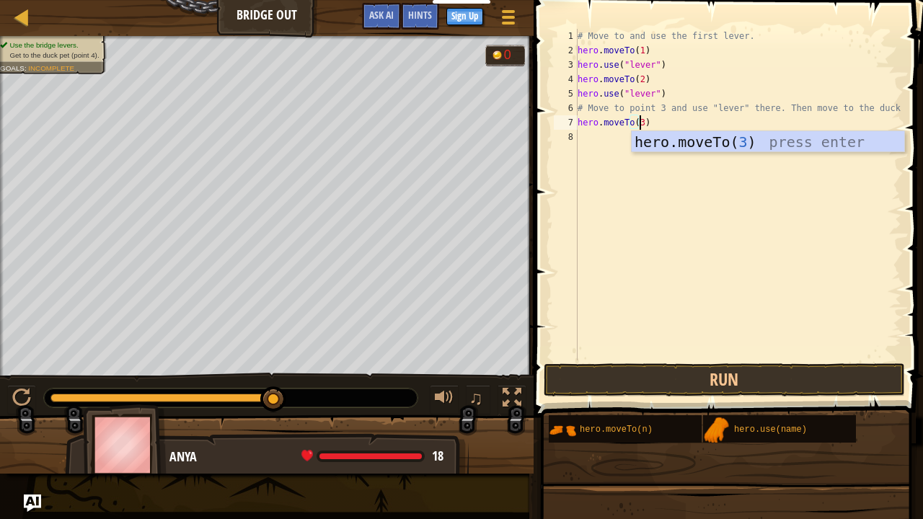
type textarea "hero.moveTo(3)"
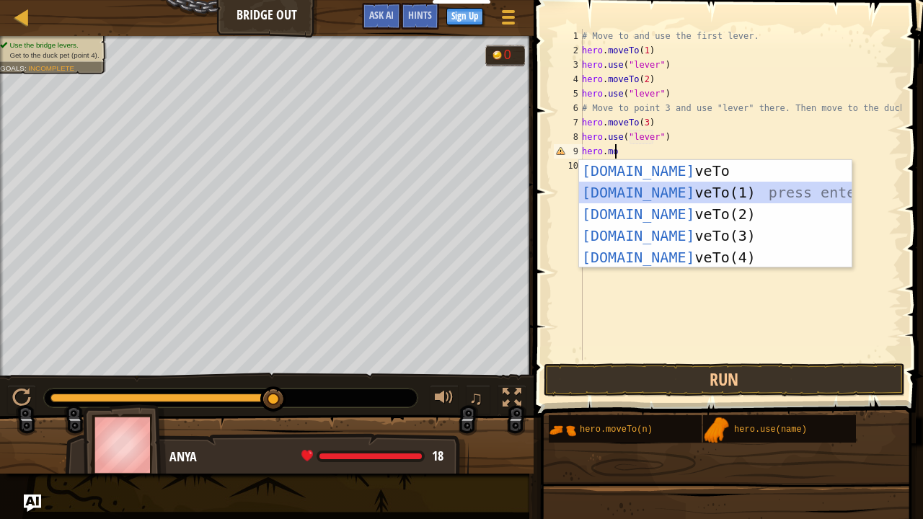
scroll to position [6, 1]
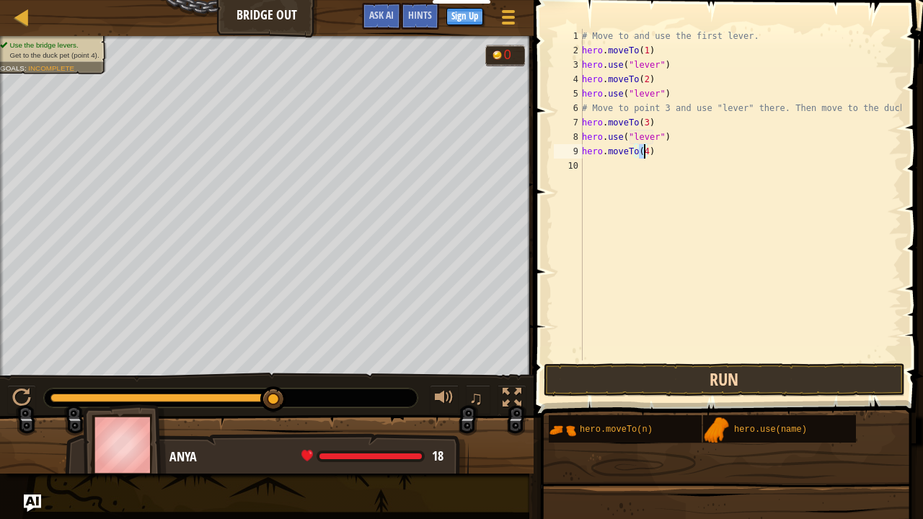
type textarea "hero.moveTo(4)"
click at [671, 376] on button "Run" at bounding box center [724, 380] width 361 height 33
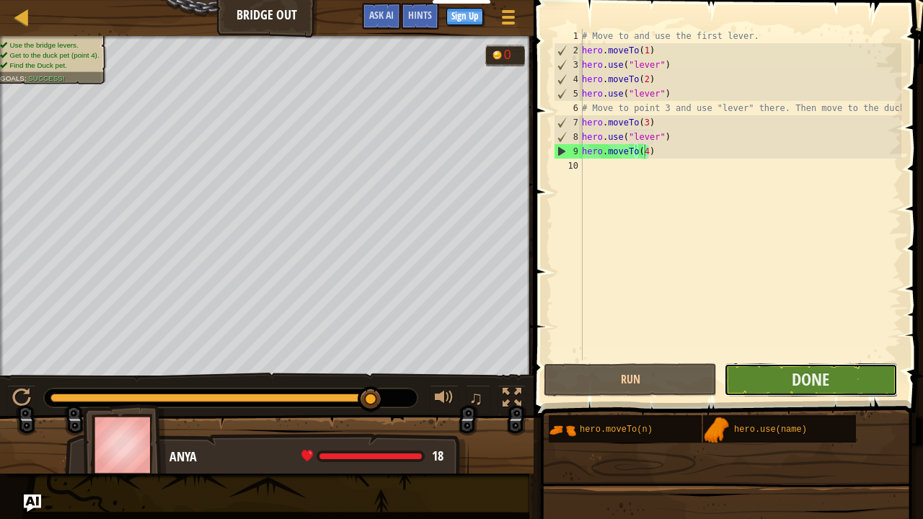
click at [764, 369] on button "Done" at bounding box center [810, 380] width 173 height 33
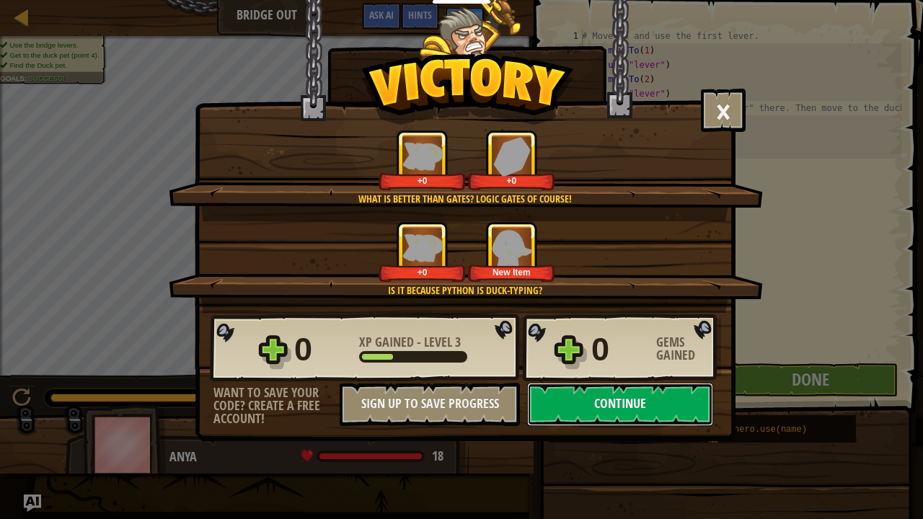
click at [573, 418] on button "Continue" at bounding box center [620, 404] width 186 height 43
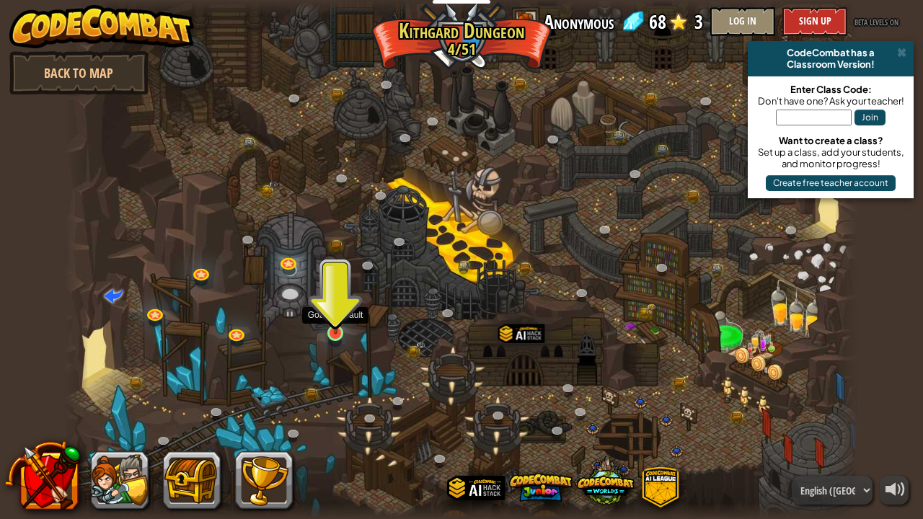
click at [339, 326] on img at bounding box center [335, 311] width 19 height 45
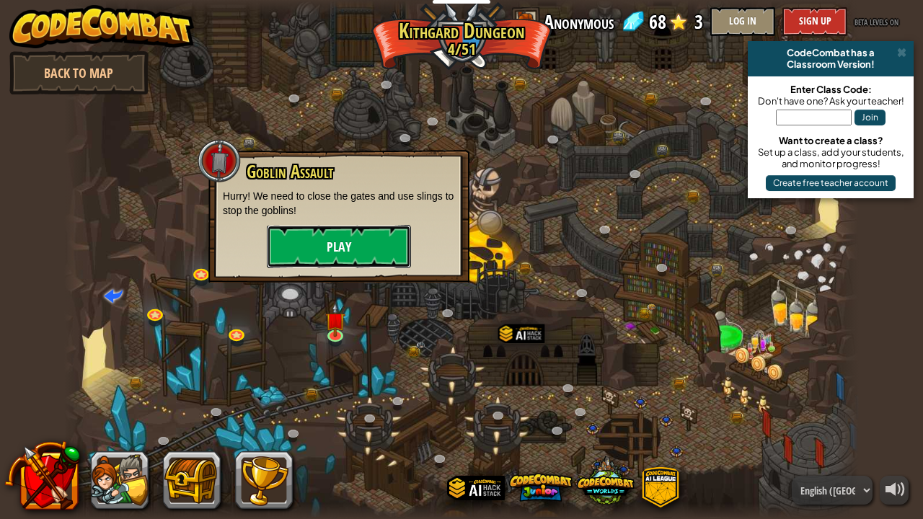
click at [348, 239] on button "Play" at bounding box center [339, 246] width 144 height 43
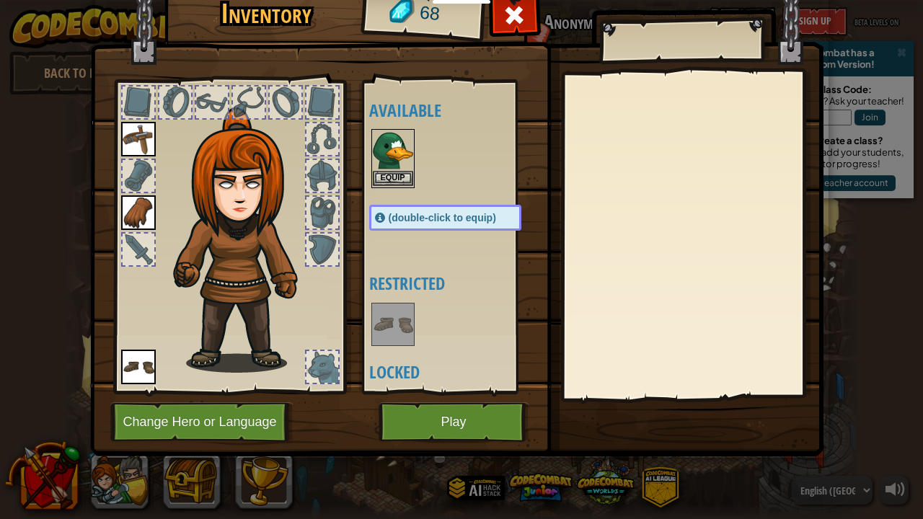
click at [392, 154] on img at bounding box center [393, 151] width 40 height 40
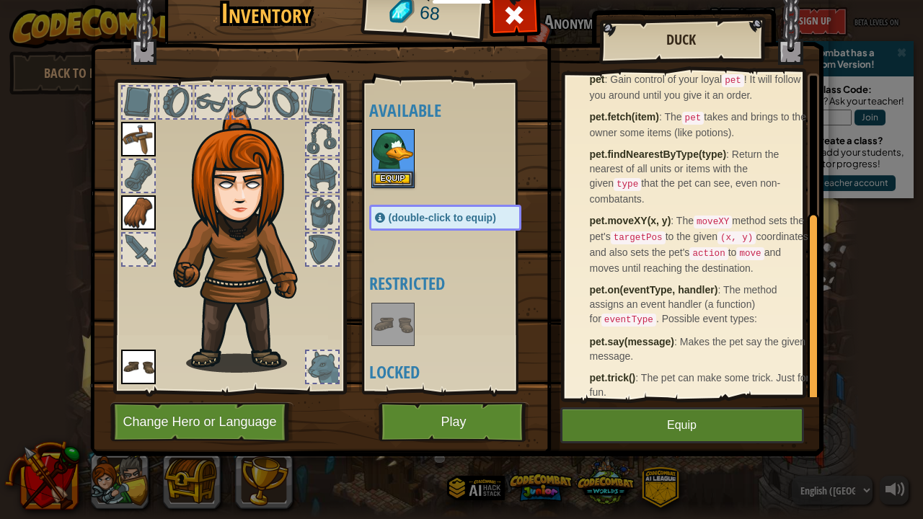
scroll to position [227, 0]
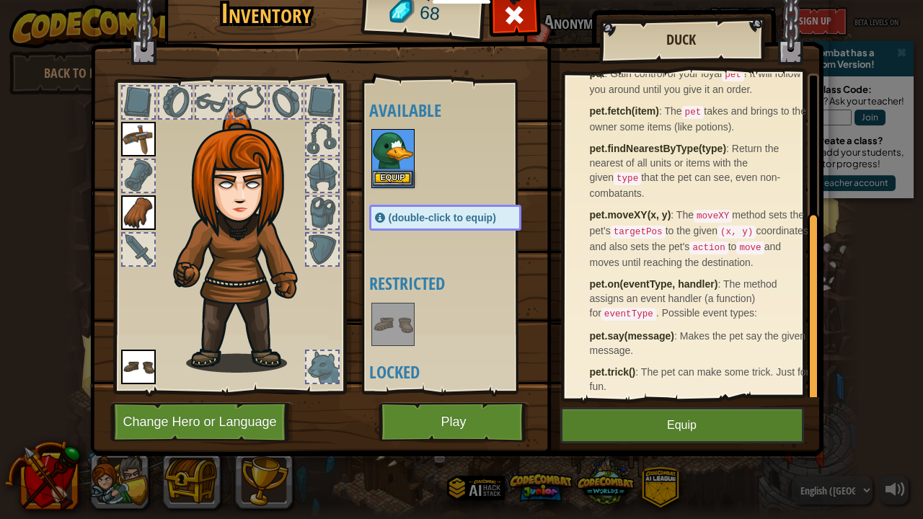
click at [394, 168] on img at bounding box center [393, 151] width 40 height 40
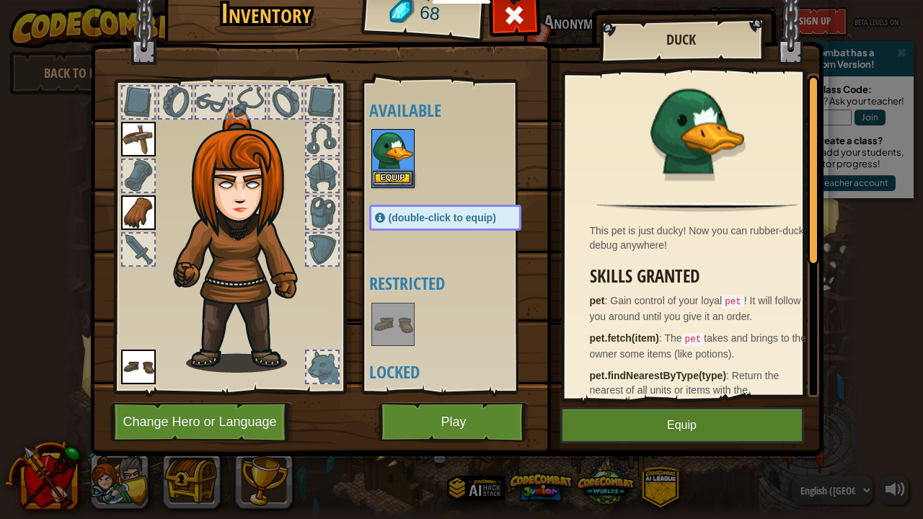
click at [394, 168] on img at bounding box center [393, 151] width 40 height 40
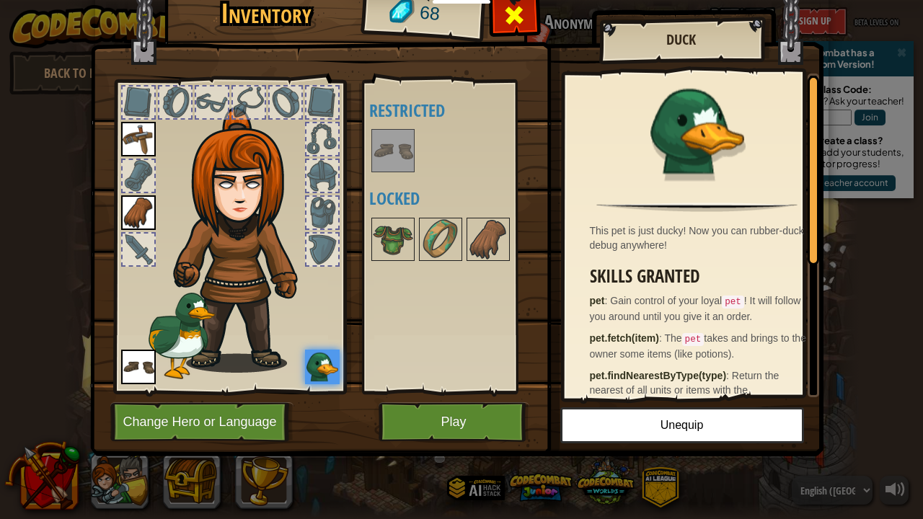
click at [509, 17] on span at bounding box center [514, 15] width 23 height 23
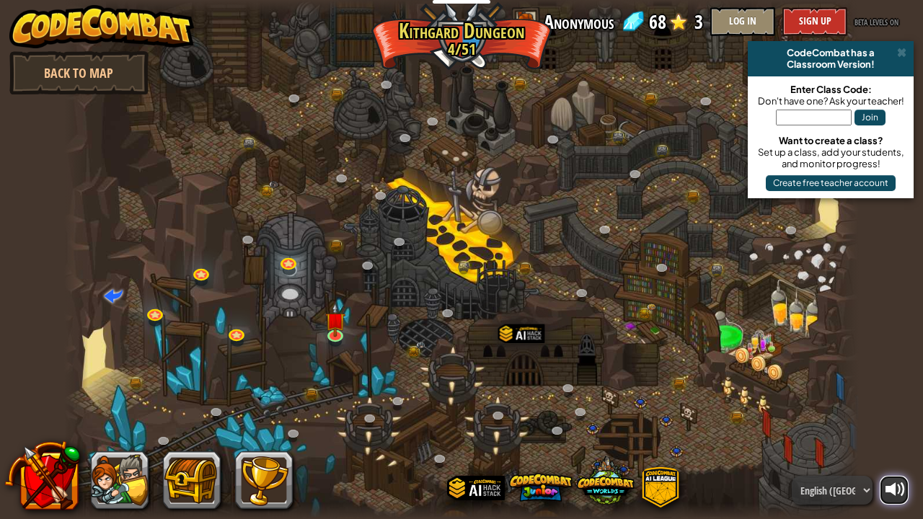
click at [895, 427] on div at bounding box center [896, 490] width 20 height 20
click at [897, 427] on div at bounding box center [896, 490] width 20 height 20
click at [339, 335] on link at bounding box center [336, 334] width 29 height 29
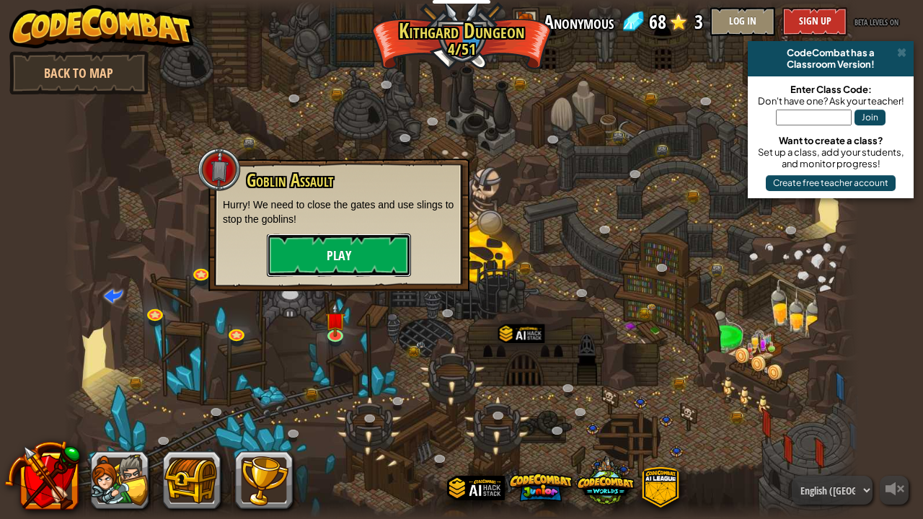
click at [342, 257] on button "Play" at bounding box center [339, 255] width 144 height 43
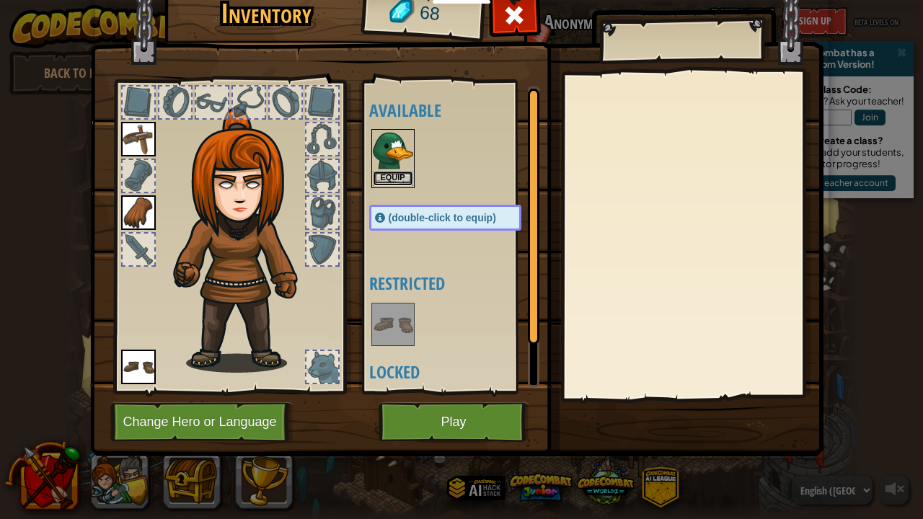
click at [398, 176] on button "Equip" at bounding box center [393, 178] width 40 height 15
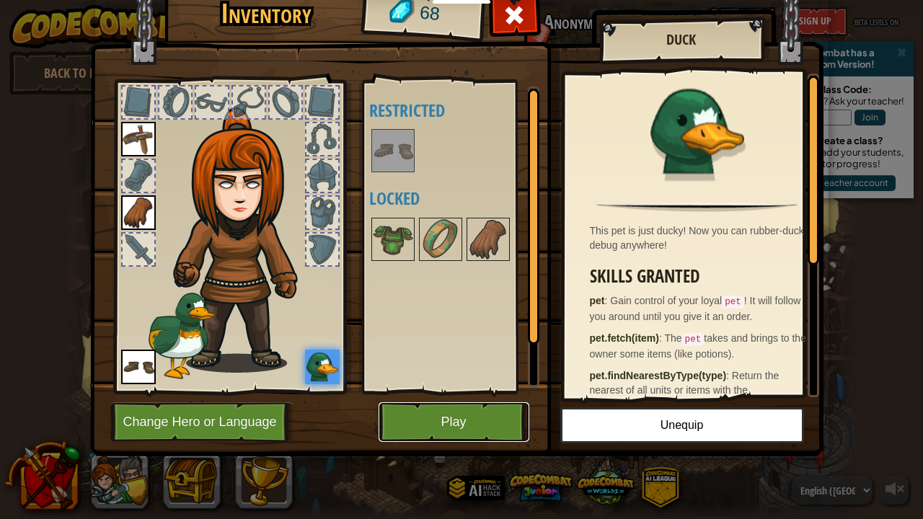
click at [439, 427] on button "Play" at bounding box center [454, 422] width 151 height 40
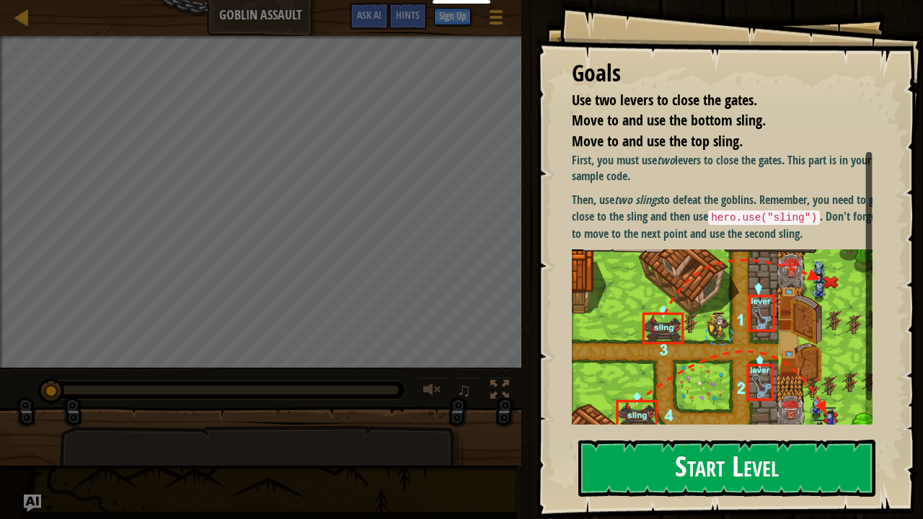
click at [720, 427] on button "Start Level" at bounding box center [726, 468] width 297 height 57
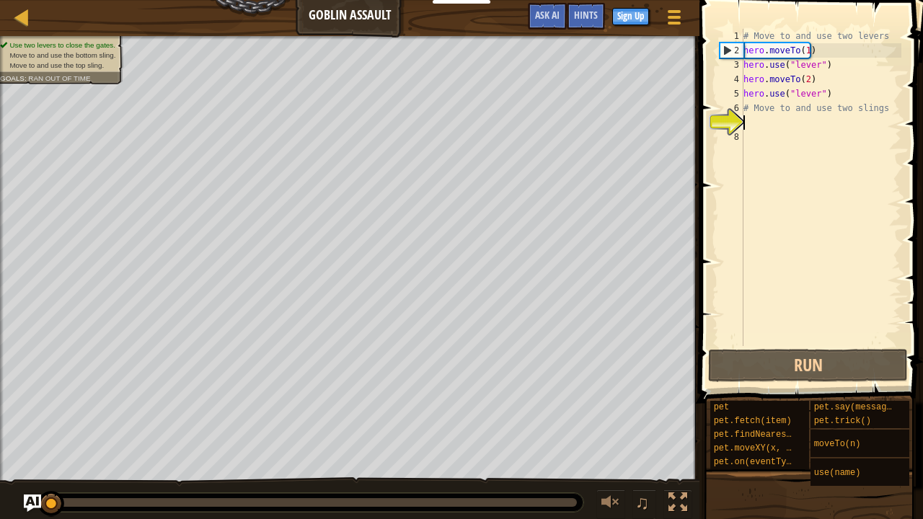
scroll to position [6, 0]
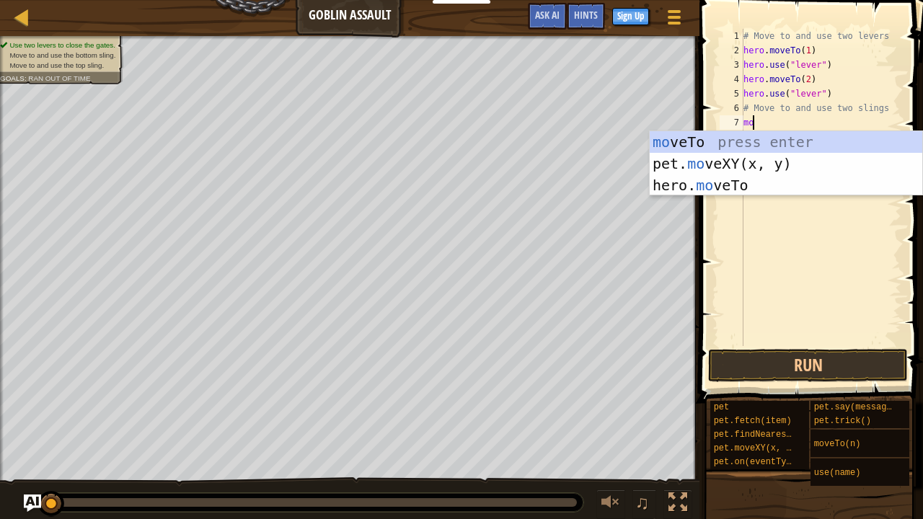
type textarea "m"
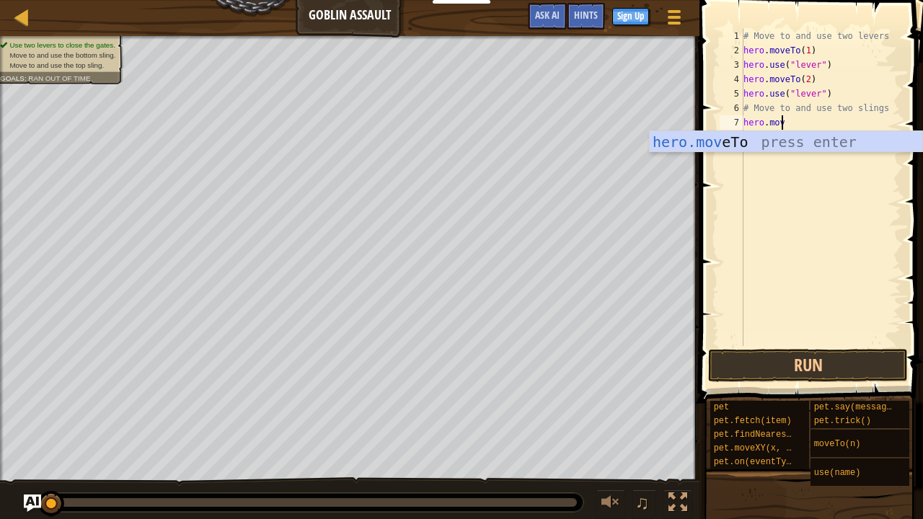
scroll to position [6, 2]
click at [716, 144] on div "hero.move To press enter" at bounding box center [786, 163] width 273 height 65
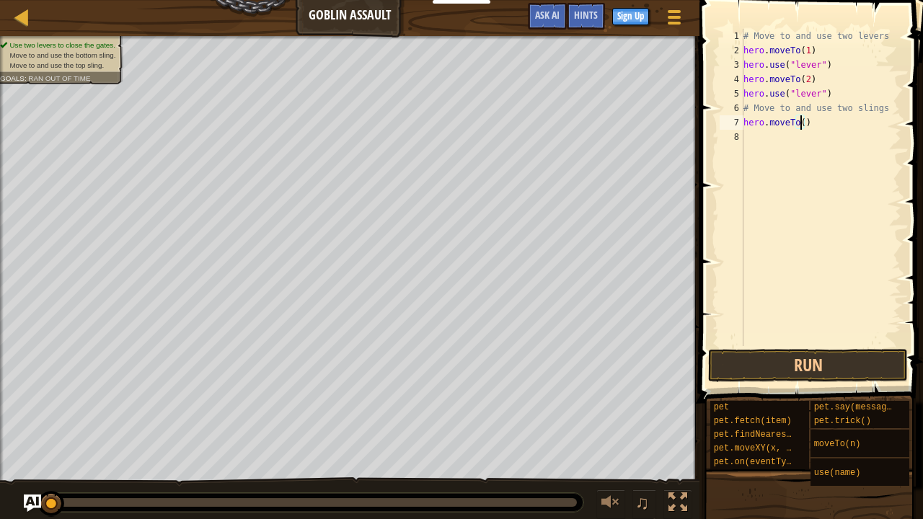
type textarea "hero.moveTo(4)"
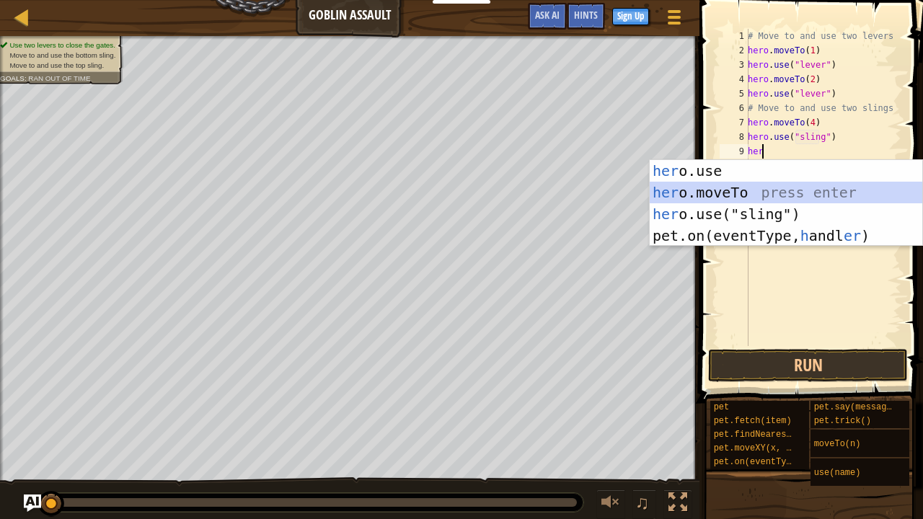
scroll to position [6, 0]
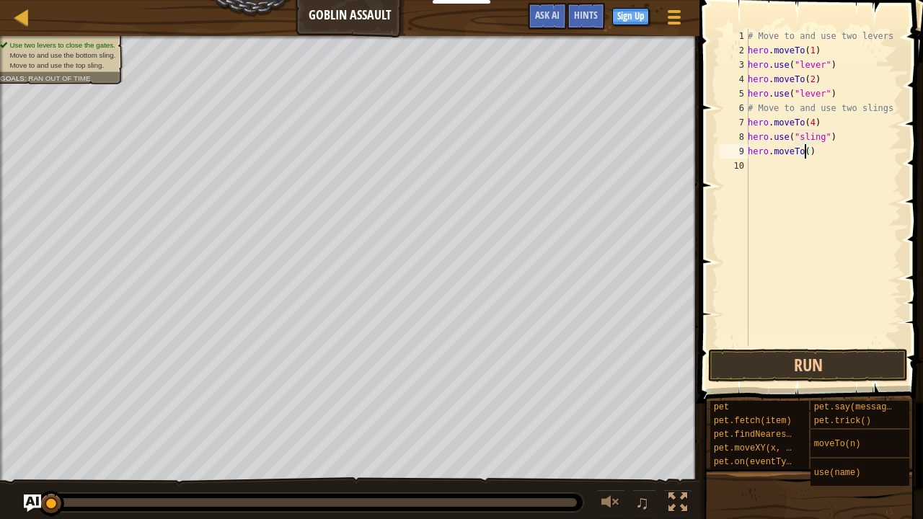
type textarea "hero.moveTo(3)"
type textarea "hero.use("sling")"
click at [779, 358] on button "Run" at bounding box center [808, 365] width 200 height 33
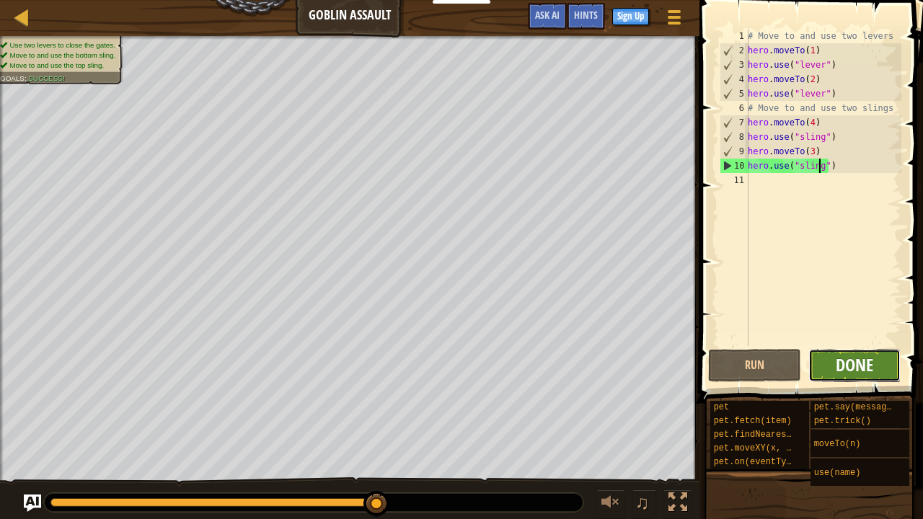
click at [864, 362] on span "Done" at bounding box center [855, 364] width 38 height 23
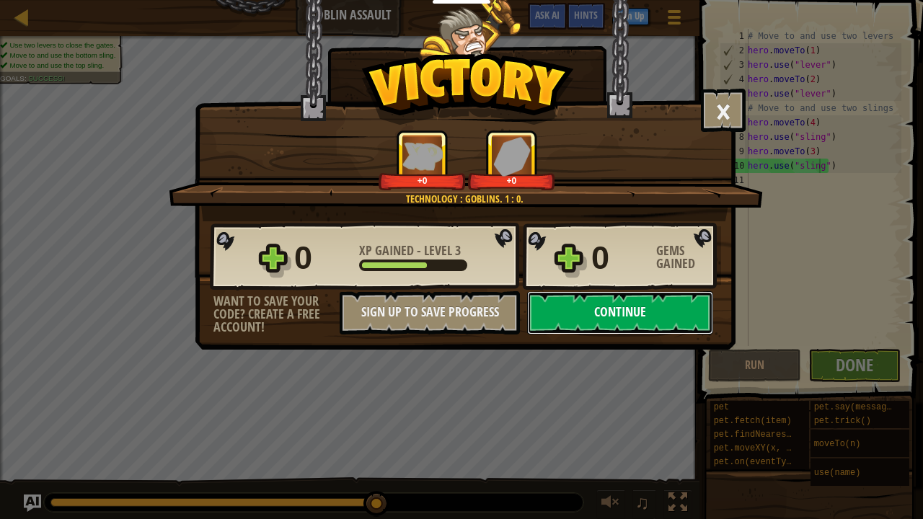
click at [640, 309] on button "Continue" at bounding box center [620, 312] width 186 height 43
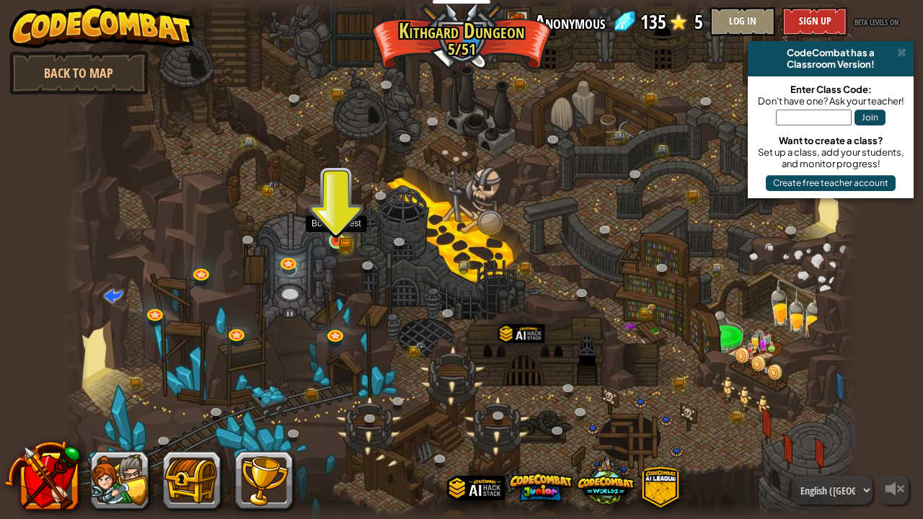
click at [327, 227] on img at bounding box center [336, 220] width 19 height 43
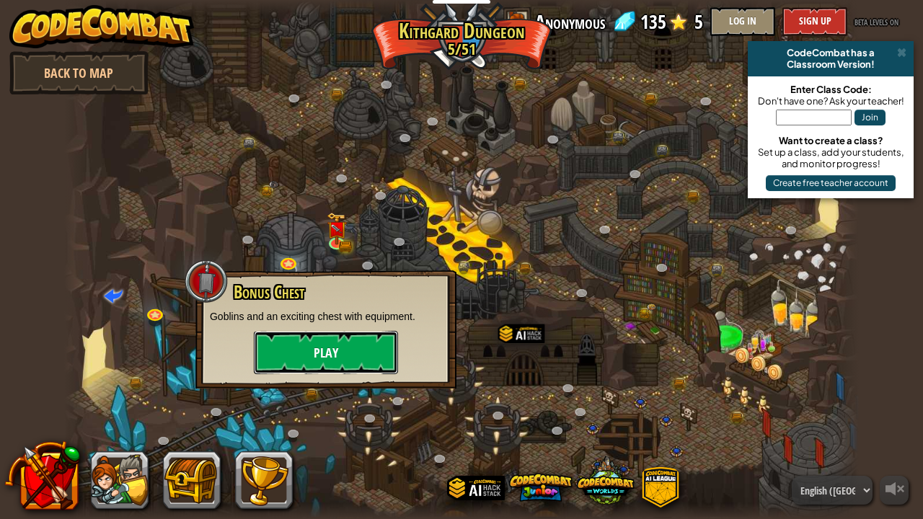
click at [338, 356] on button "Play" at bounding box center [326, 352] width 144 height 43
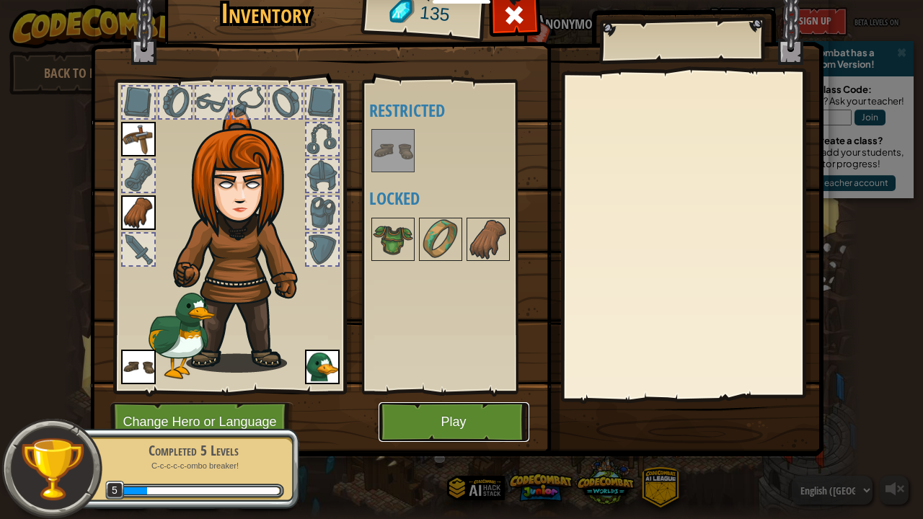
click at [421, 419] on button "Play" at bounding box center [454, 422] width 151 height 40
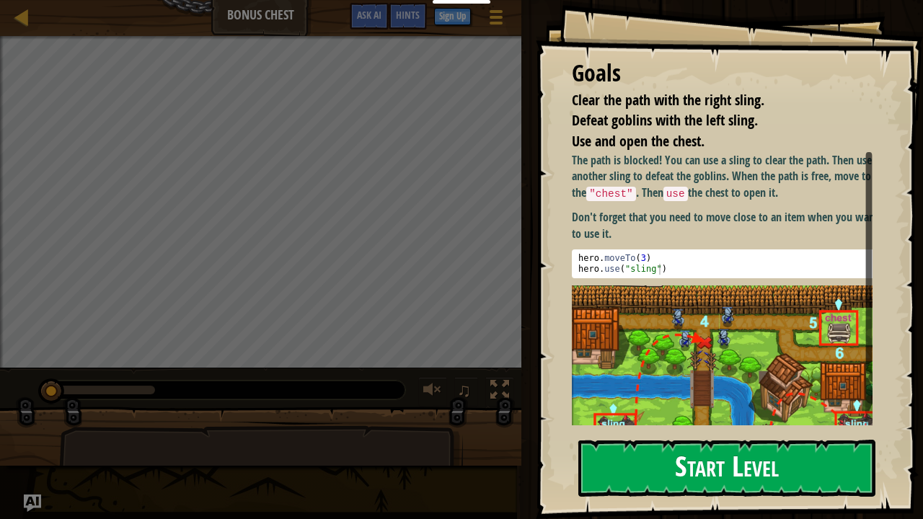
click at [642, 427] on button "Start Level" at bounding box center [726, 468] width 297 height 57
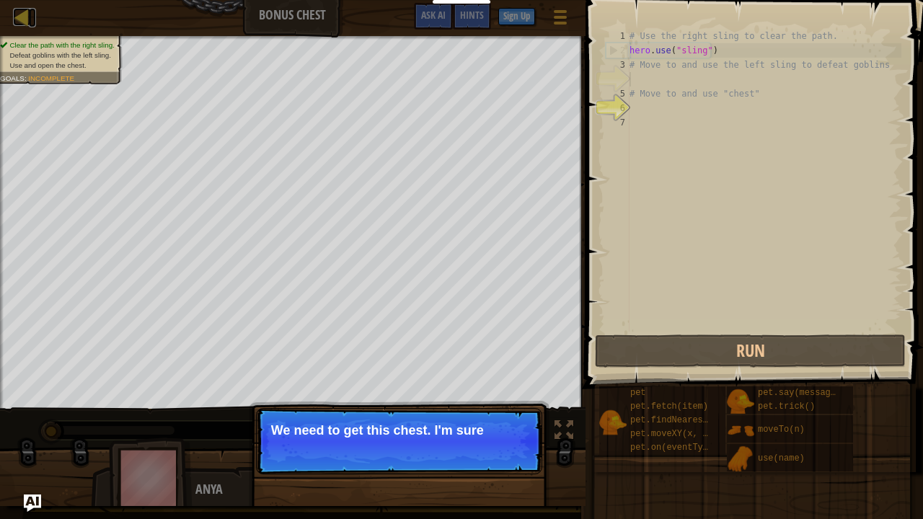
click at [23, 9] on div at bounding box center [22, 17] width 18 height 18
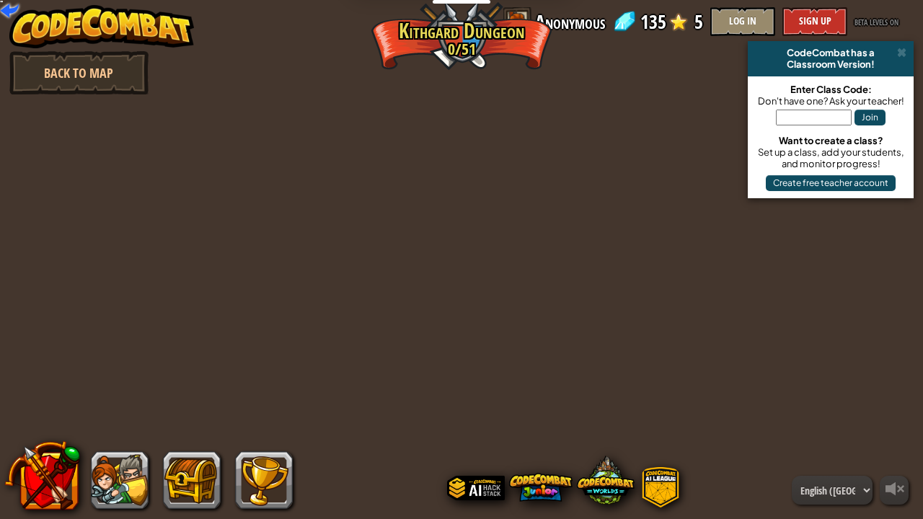
click at [23, 9] on img at bounding box center [101, 26] width 185 height 43
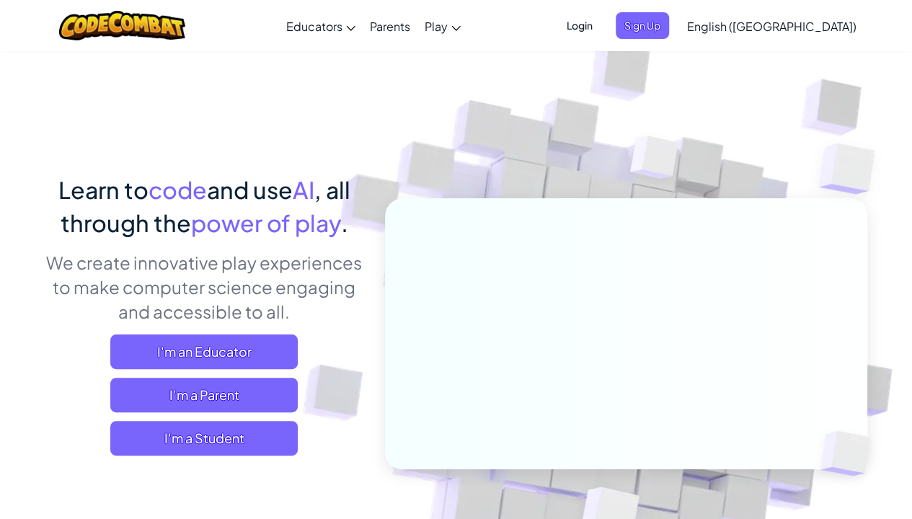
click at [50, 47] on div "Toggle navigation Educators Create Free Account School & District Solutions Tea…" at bounding box center [456, 25] width 920 height 51
